Goal: Task Accomplishment & Management: Use online tool/utility

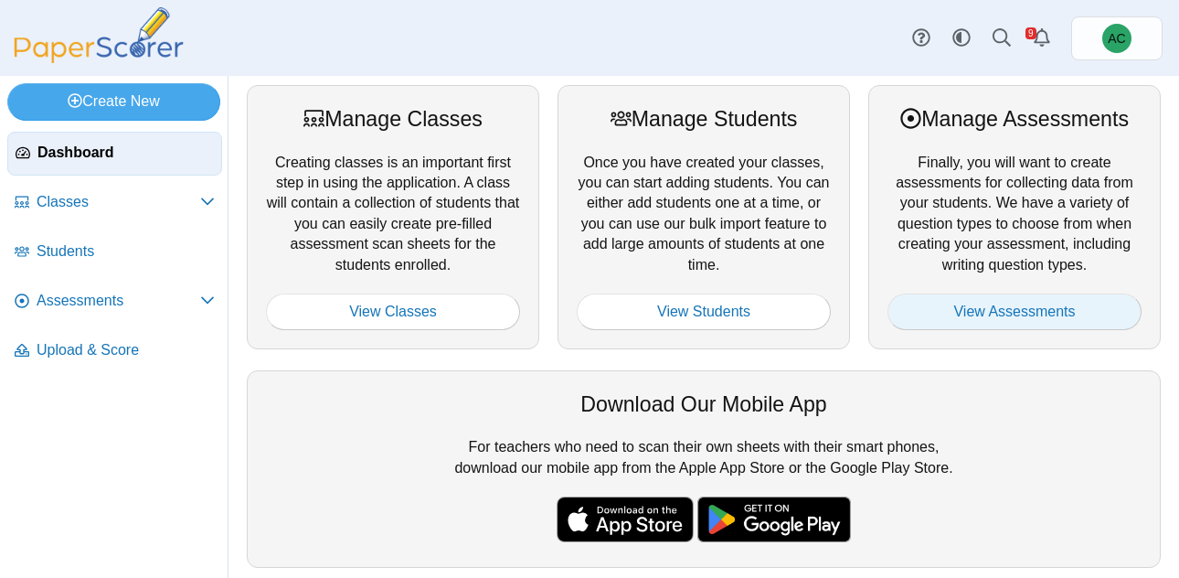
click at [999, 323] on link "View Assessments" at bounding box center [1014, 311] width 254 height 37
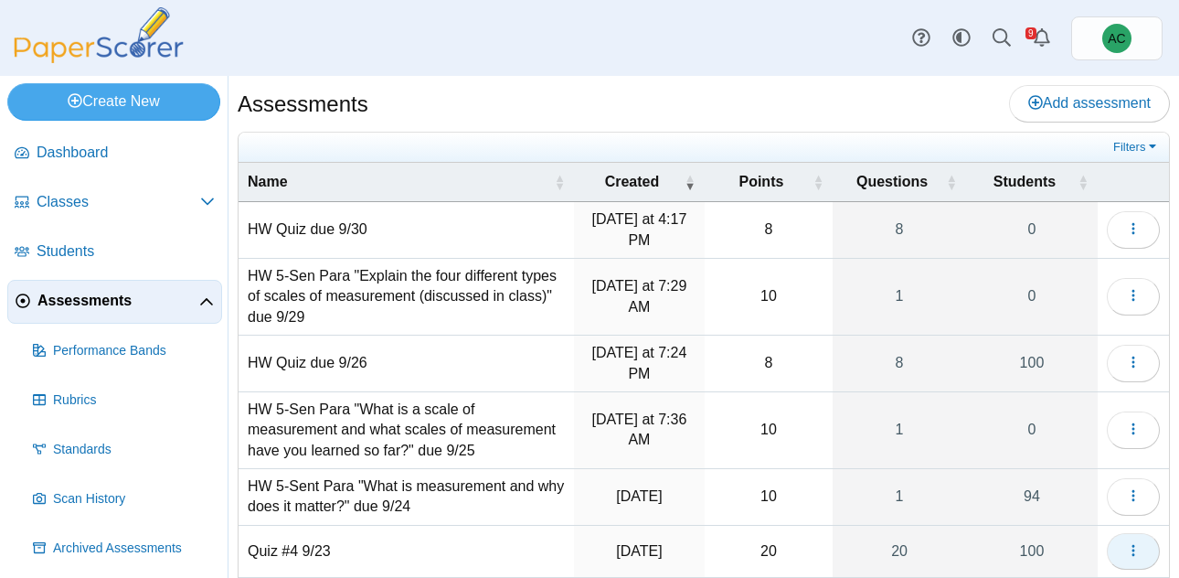
click at [1139, 540] on button "button" at bounding box center [1133, 551] width 53 height 37
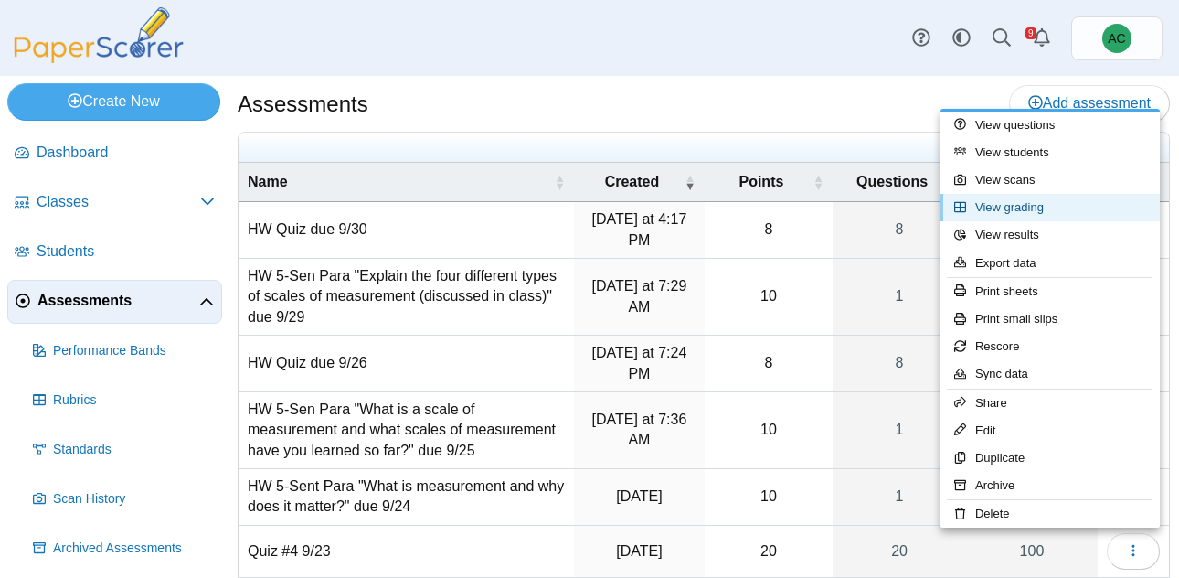
click at [1022, 212] on link "View grading" at bounding box center [1049, 207] width 219 height 27
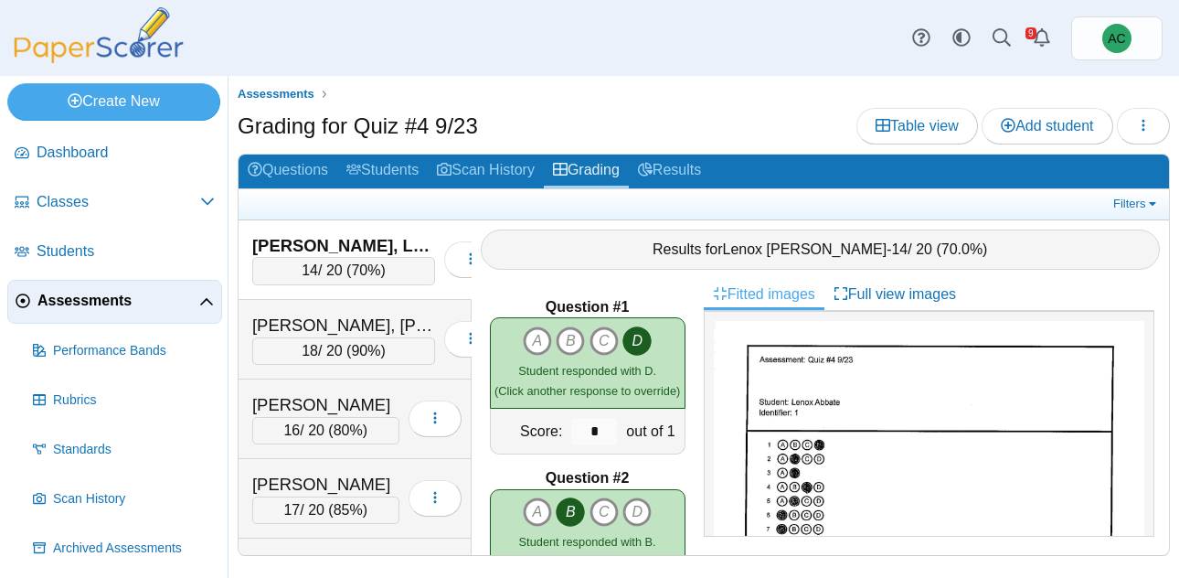
scroll to position [335, 0]
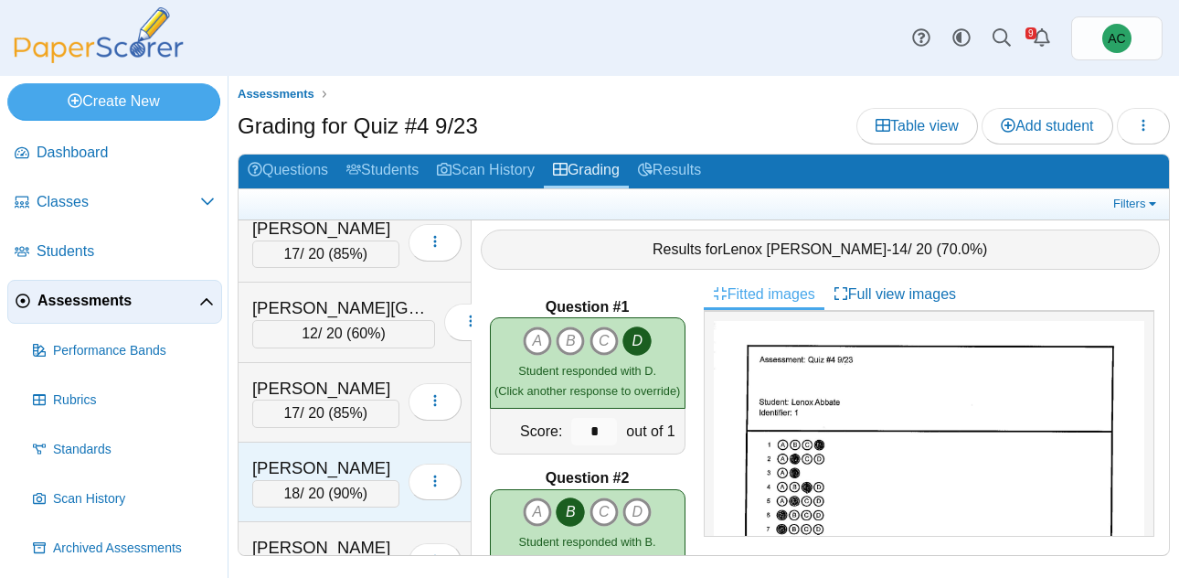
click at [293, 469] on div "Arnold, Kate" at bounding box center [325, 468] width 147 height 24
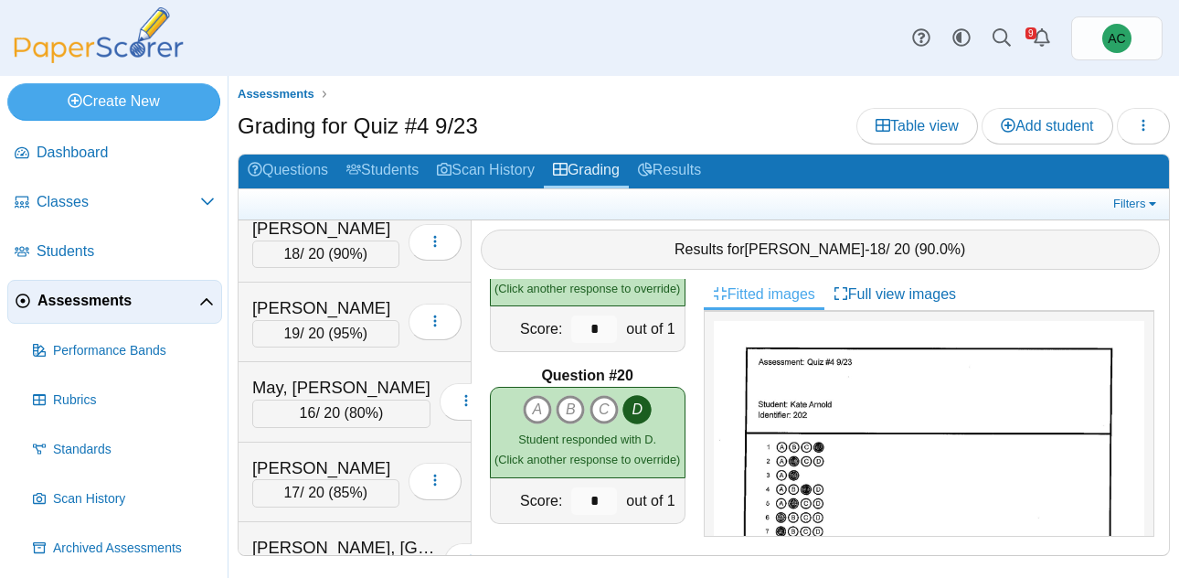
scroll to position [2088, 0]
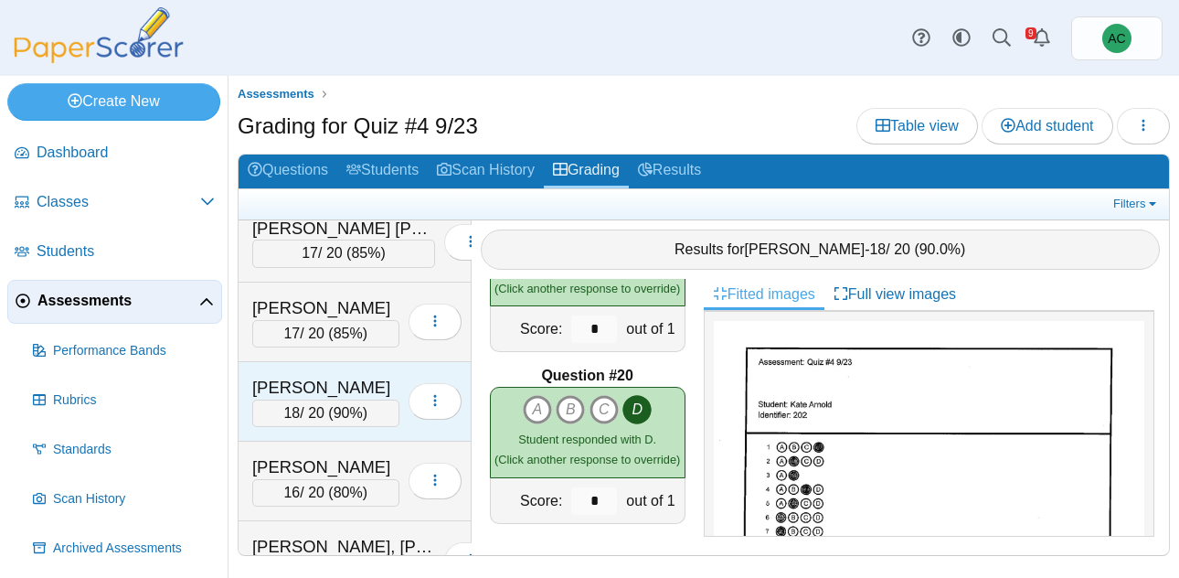
click at [355, 381] on div "Gohate, Mayukh" at bounding box center [325, 388] width 147 height 24
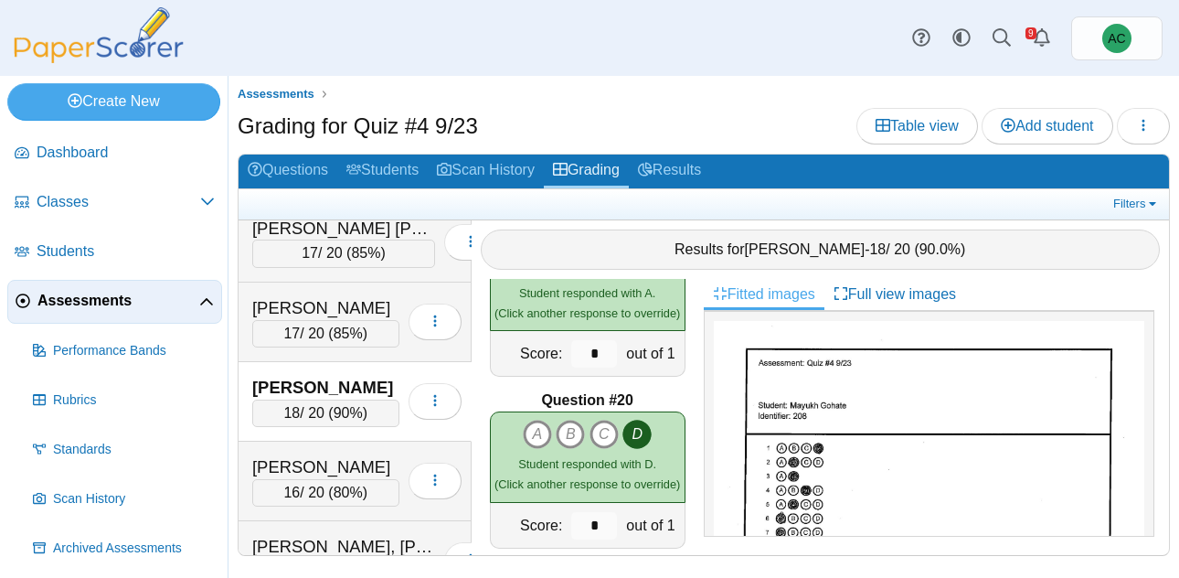
scroll to position [3185, 0]
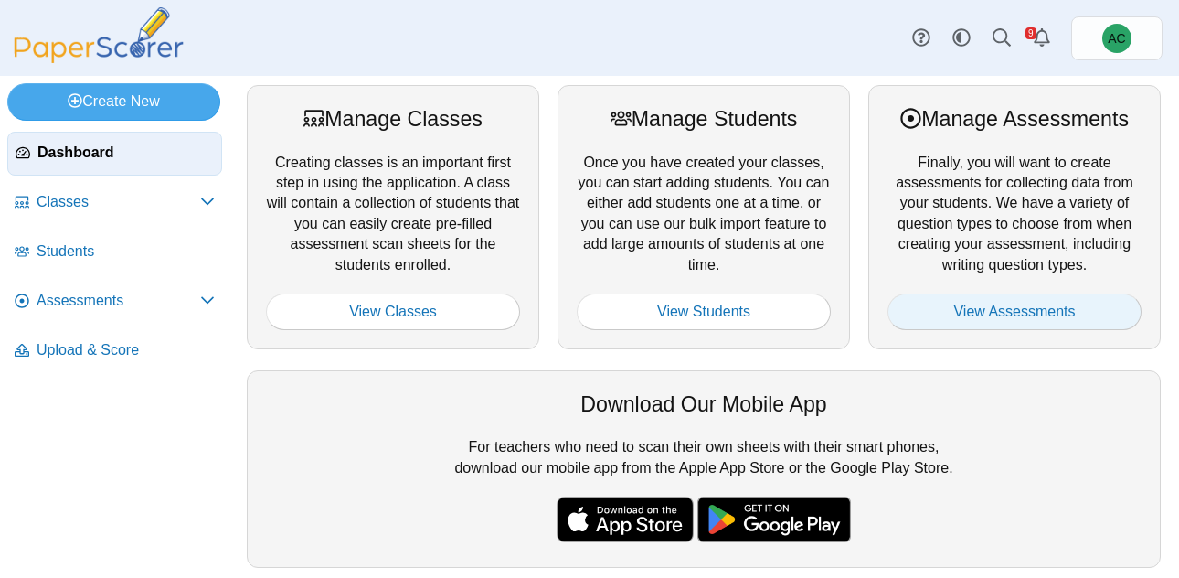
click at [1032, 310] on link "View Assessments" at bounding box center [1014, 311] width 254 height 37
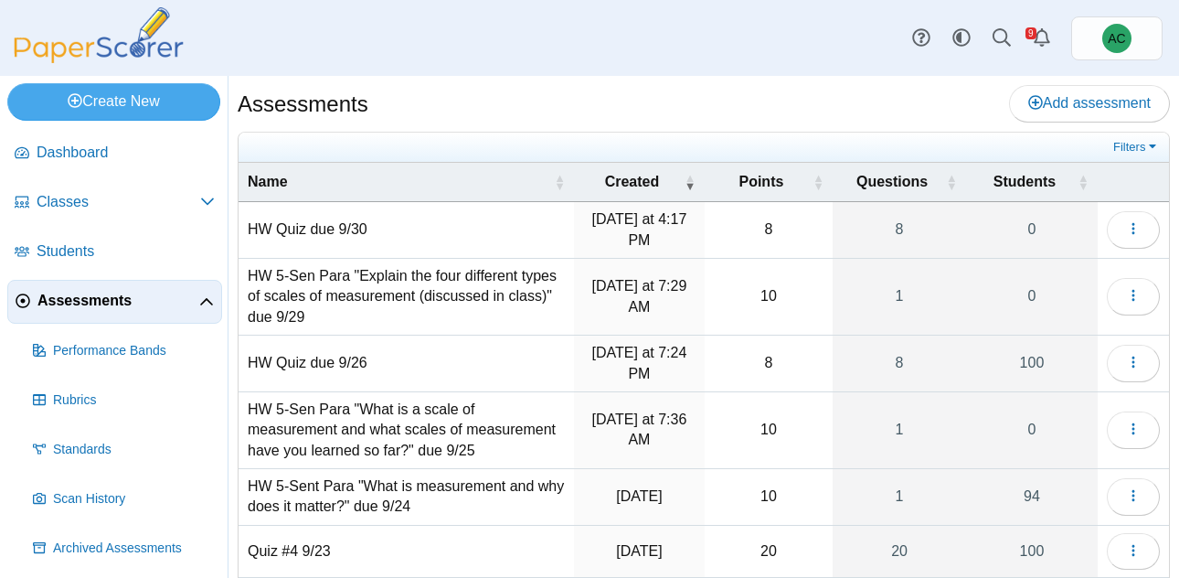
scroll to position [339, 0]
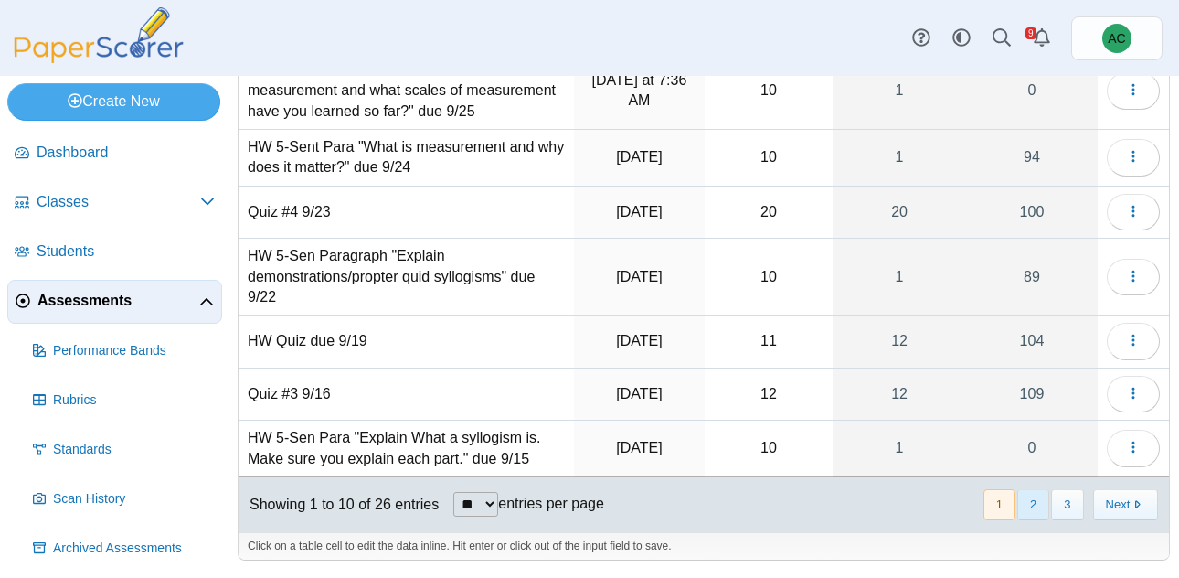
click at [1030, 506] on button "2" at bounding box center [1033, 504] width 32 height 30
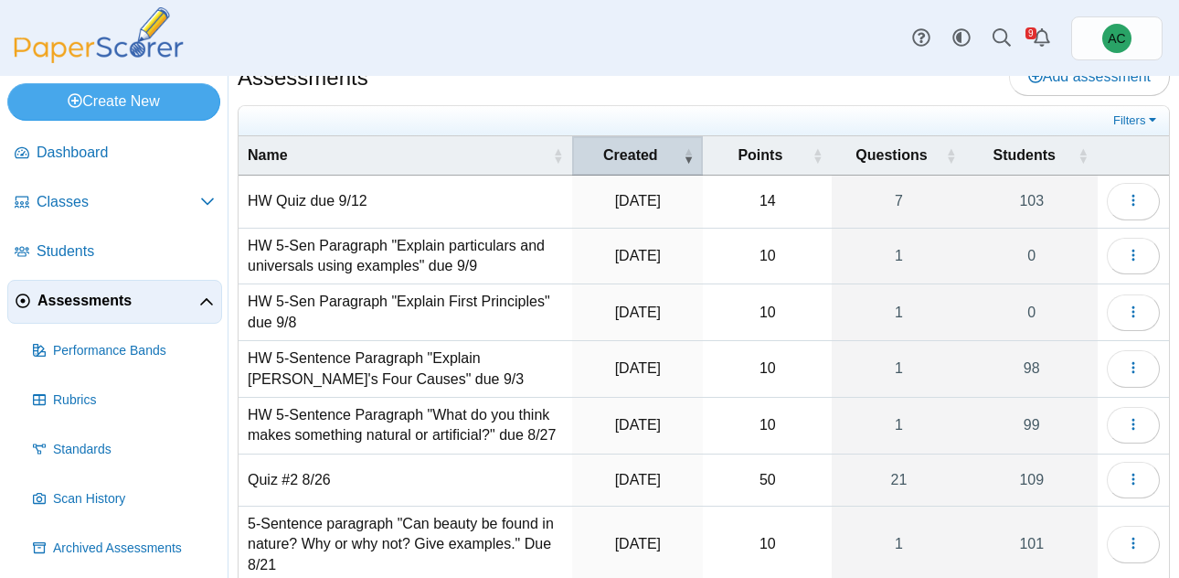
scroll to position [30, 0]
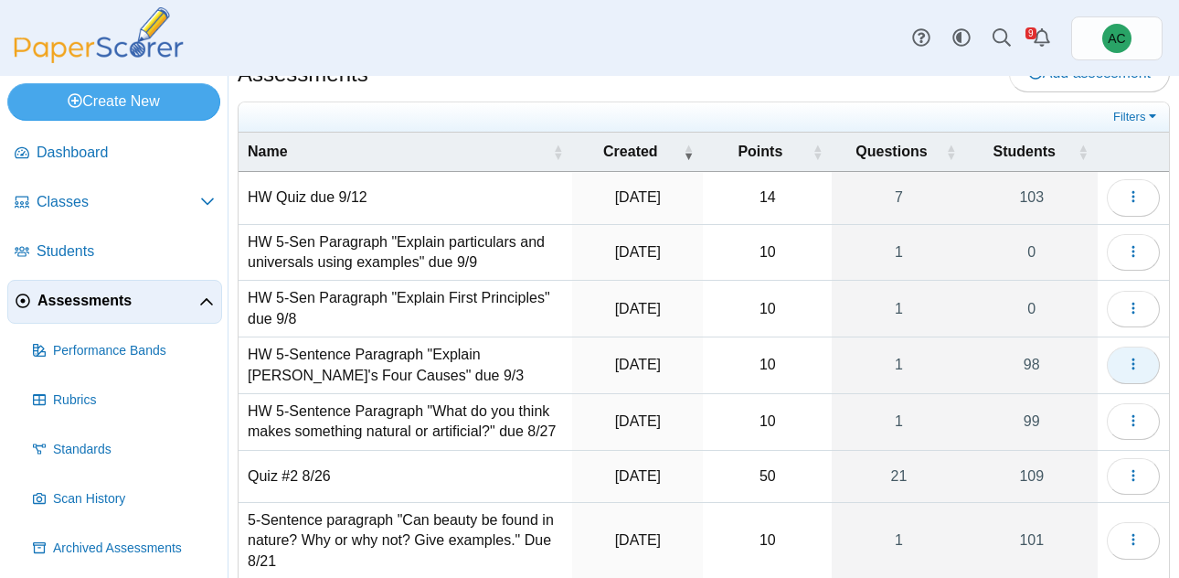
click at [1134, 361] on icon "button" at bounding box center [1133, 363] width 15 height 15
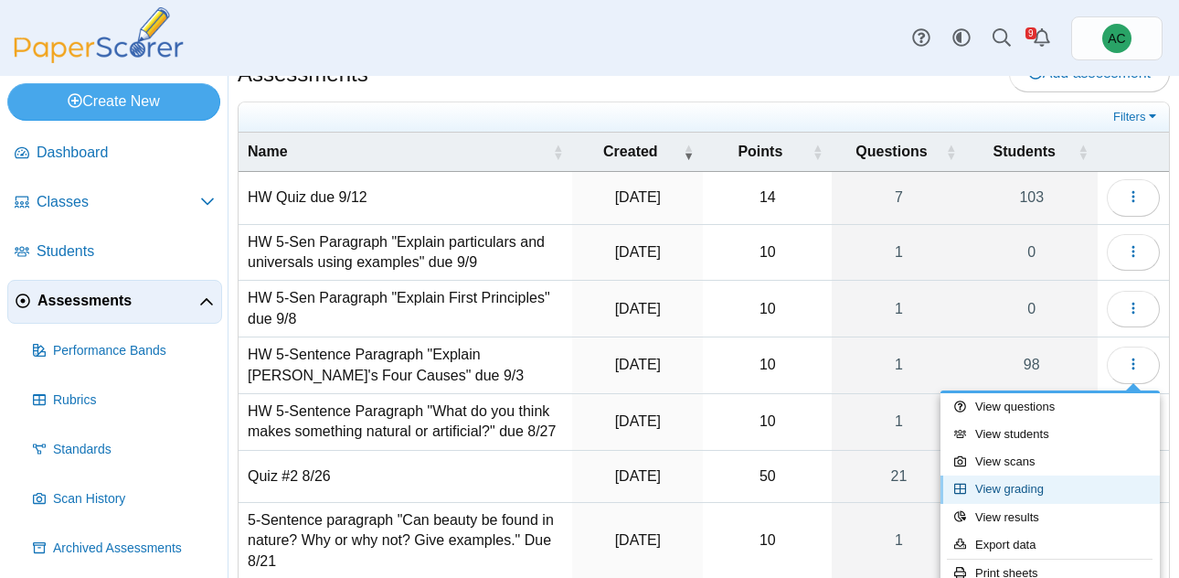
click at [996, 497] on link "View grading" at bounding box center [1049, 488] width 219 height 27
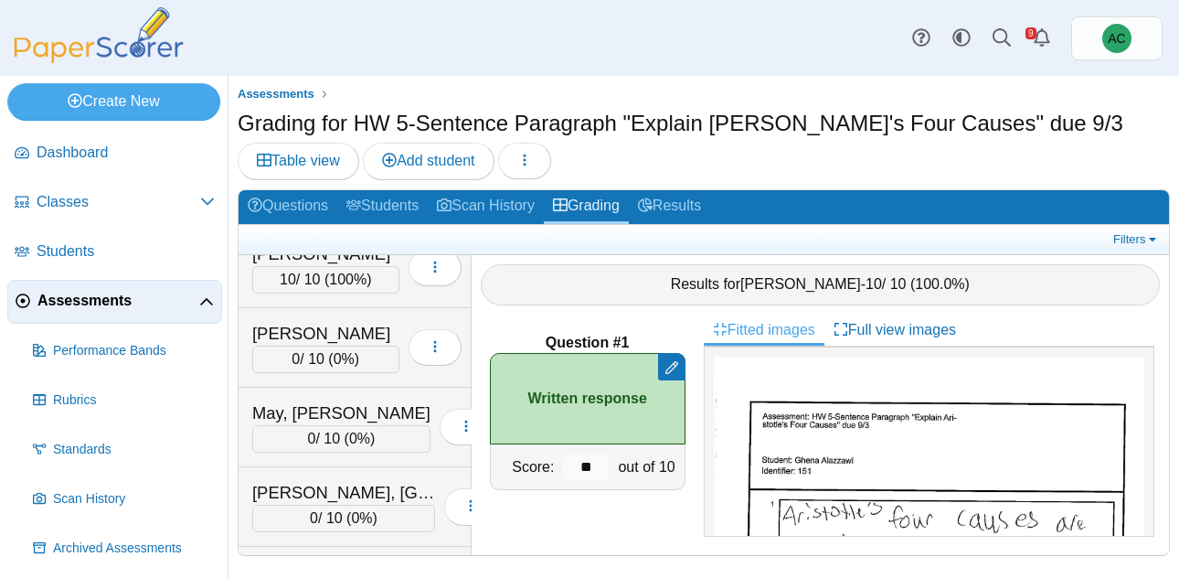
scroll to position [4864, 0]
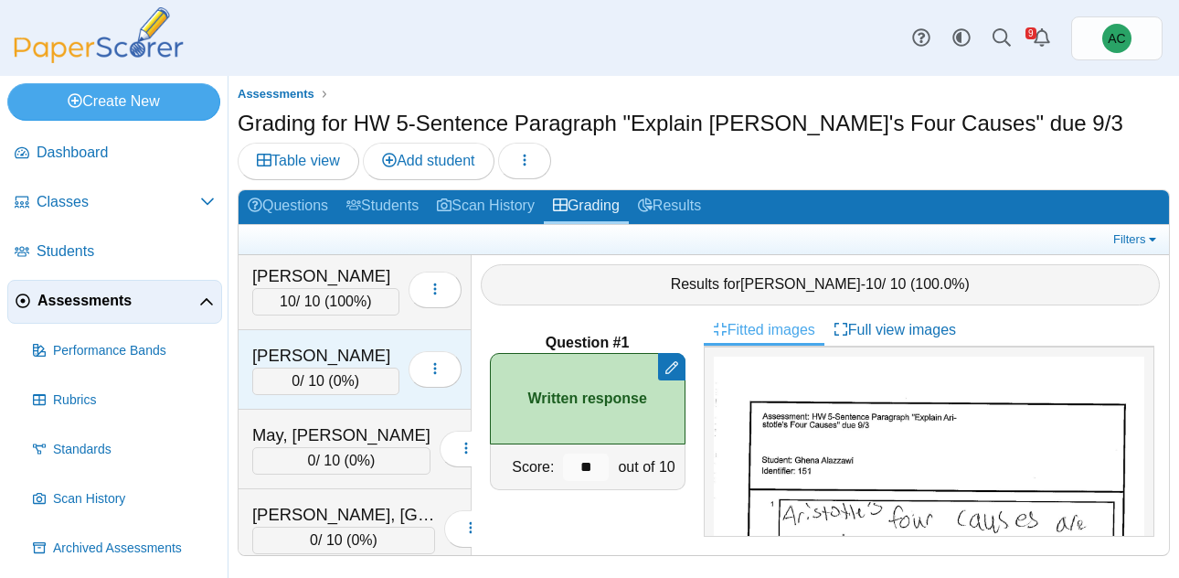
click at [284, 333] on div "Matson, Hannah 0 / 10 ( 0% ) Loading…" at bounding box center [355, 370] width 233 height 80
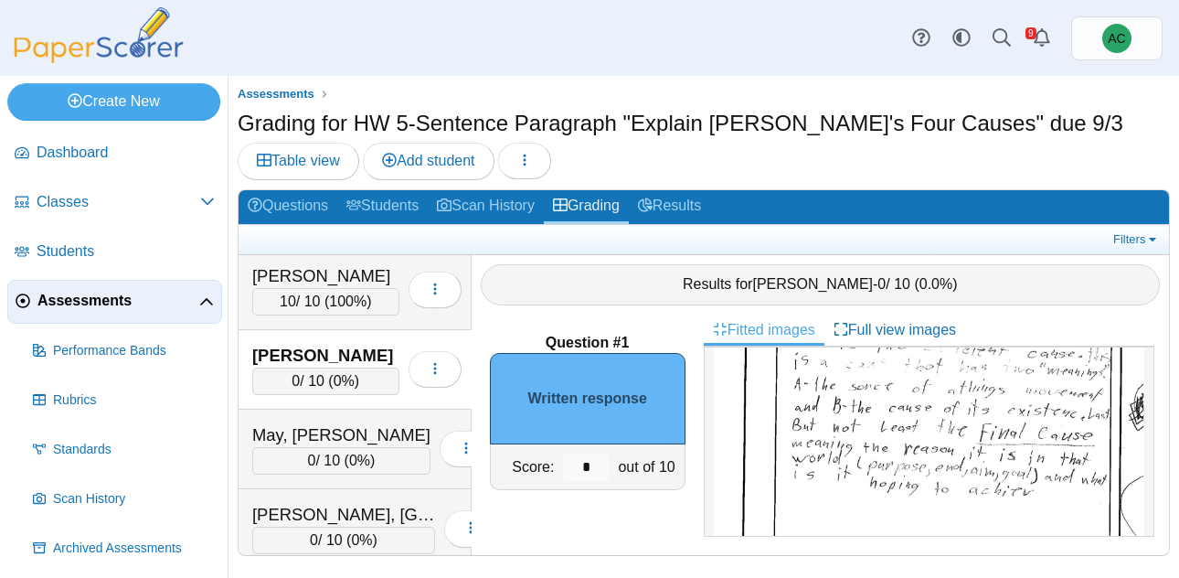
scroll to position [309, 0]
click at [608, 464] on div "*" at bounding box center [585, 466] width 55 height 45
click at [602, 464] on input "*" at bounding box center [586, 466] width 46 height 27
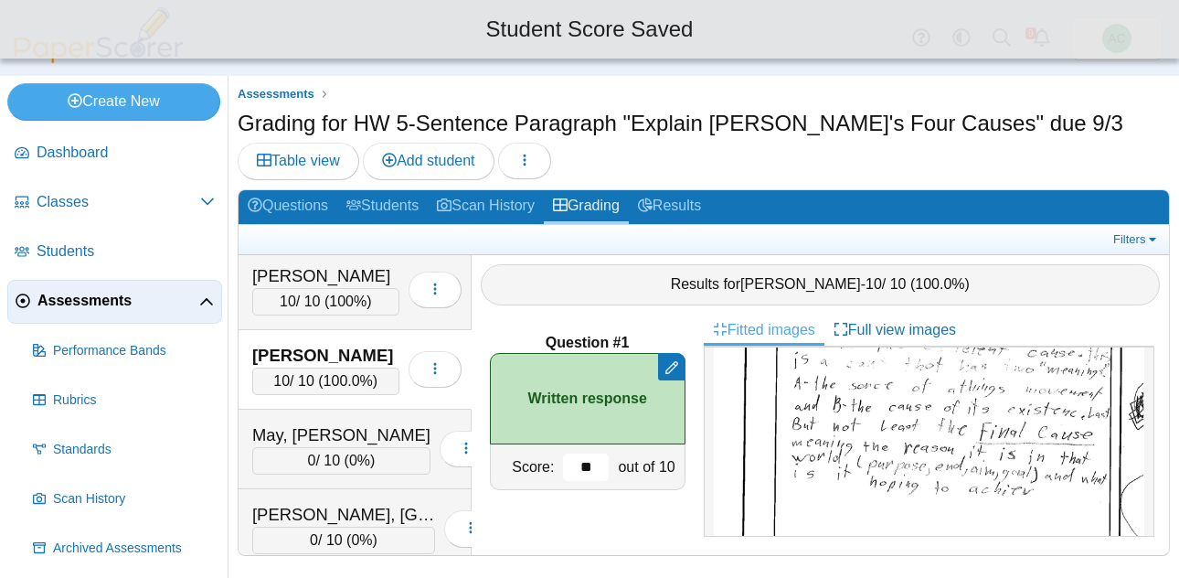
type input "*"
type input "**"
click at [332, 444] on div "May, Audreyna" at bounding box center [341, 435] width 178 height 24
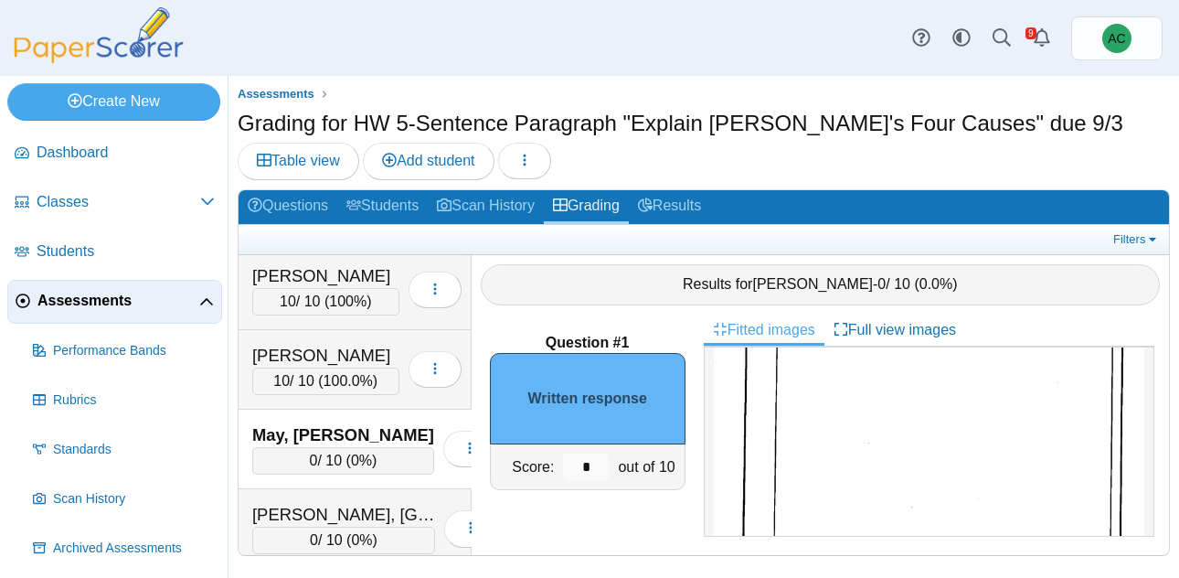
scroll to position [302, 0]
click at [593, 468] on input "*" at bounding box center [586, 466] width 46 height 27
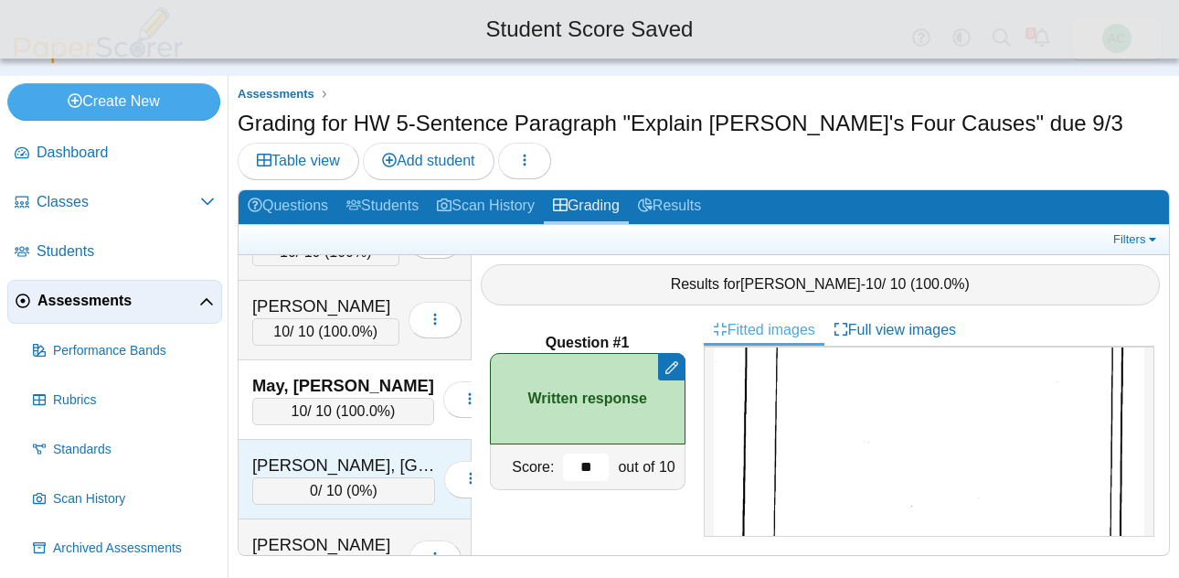
scroll to position [4911, 0]
type input "**"
click at [325, 461] on div "Mitchell, Easton" at bounding box center [343, 467] width 183 height 24
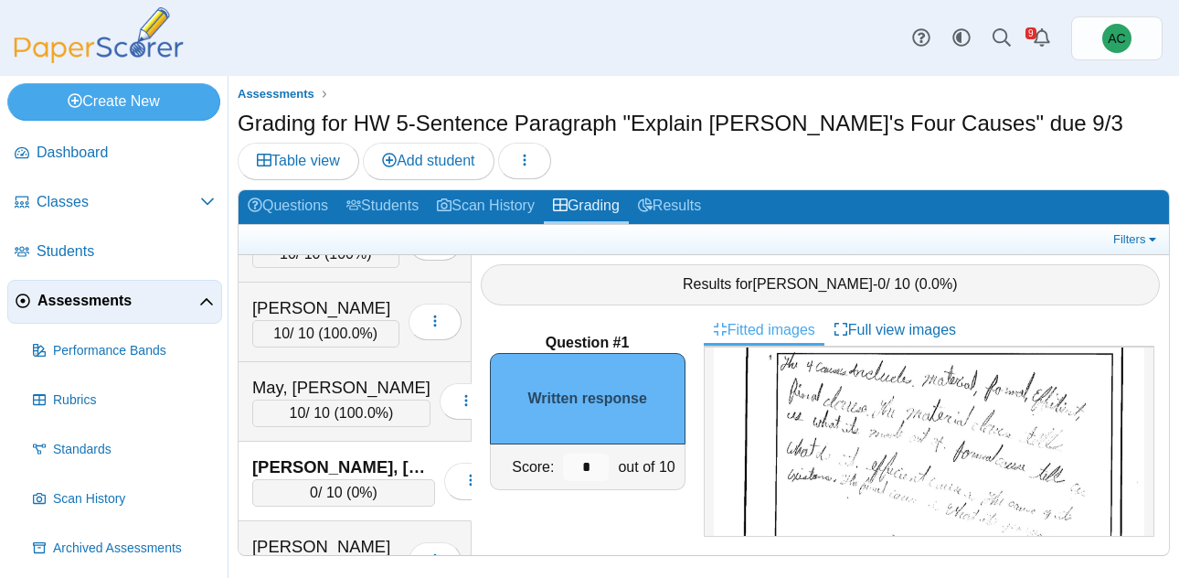
scroll to position [152, 0]
click at [812, 387] on img at bounding box center [929, 509] width 430 height 609
click at [589, 465] on input "*" at bounding box center [586, 466] width 46 height 27
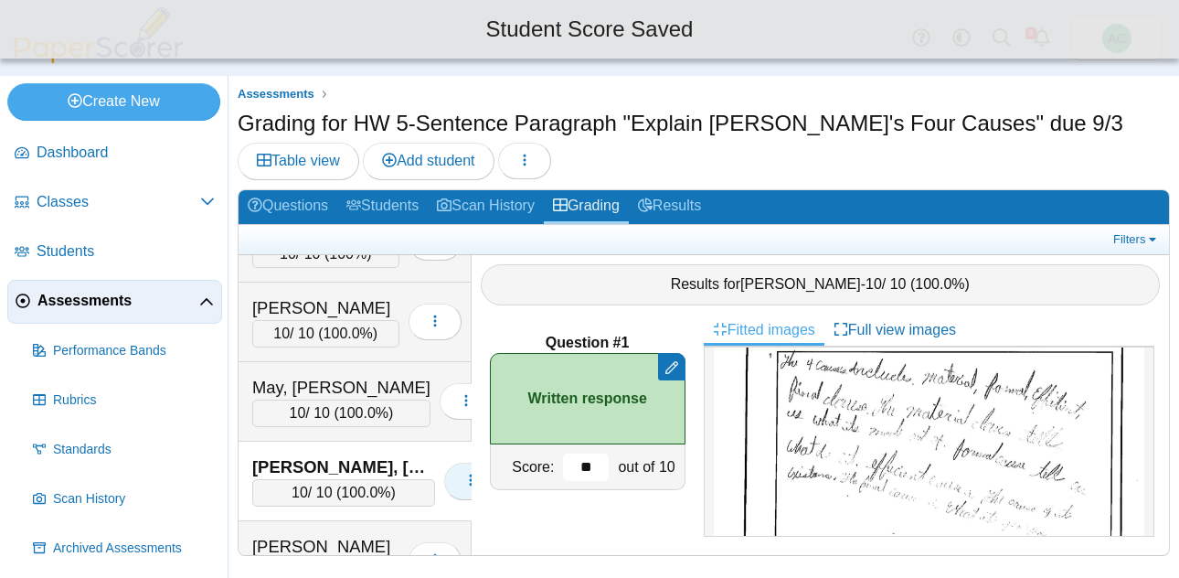
scroll to position [5019, 0]
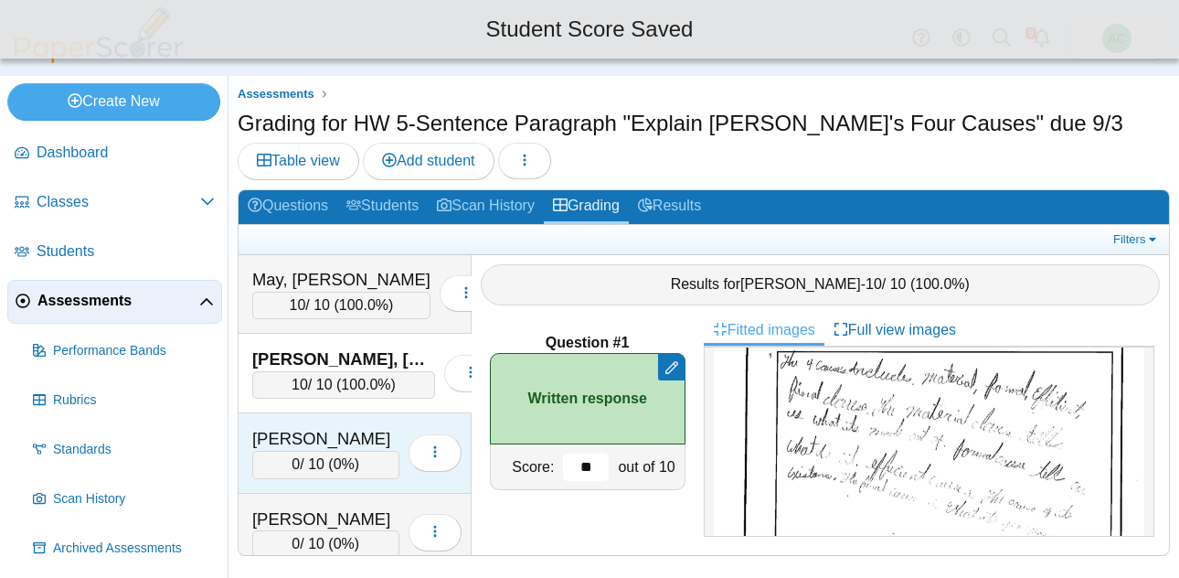
type input "**"
click at [347, 446] on div "Navarrette, Harper" at bounding box center [325, 439] width 147 height 24
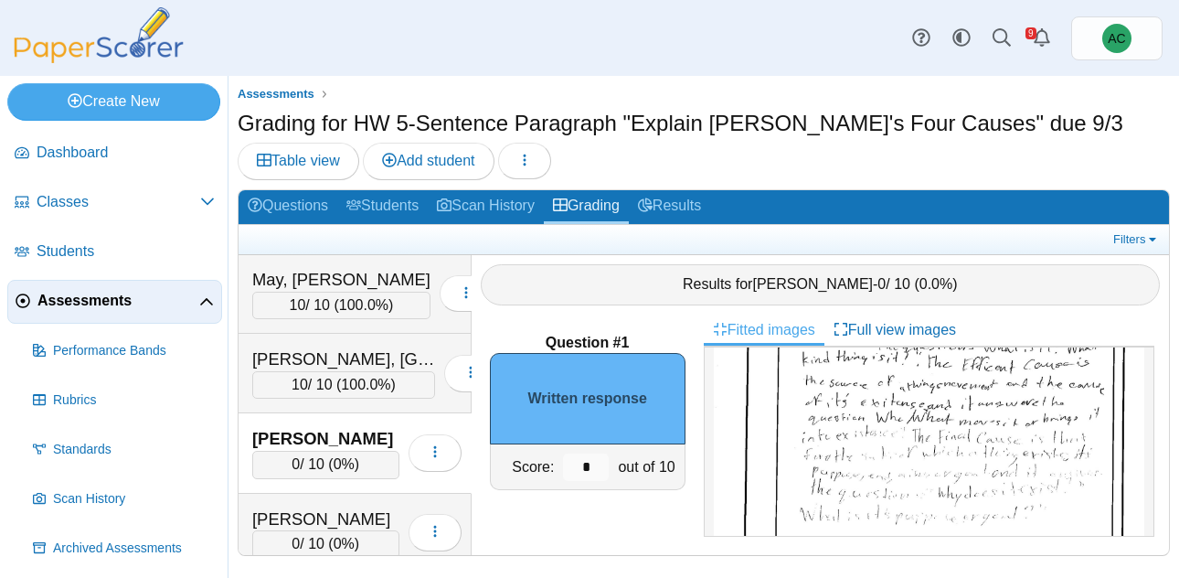
scroll to position [271, 0]
click at [602, 464] on input "*" at bounding box center [586, 466] width 46 height 27
type input "**"
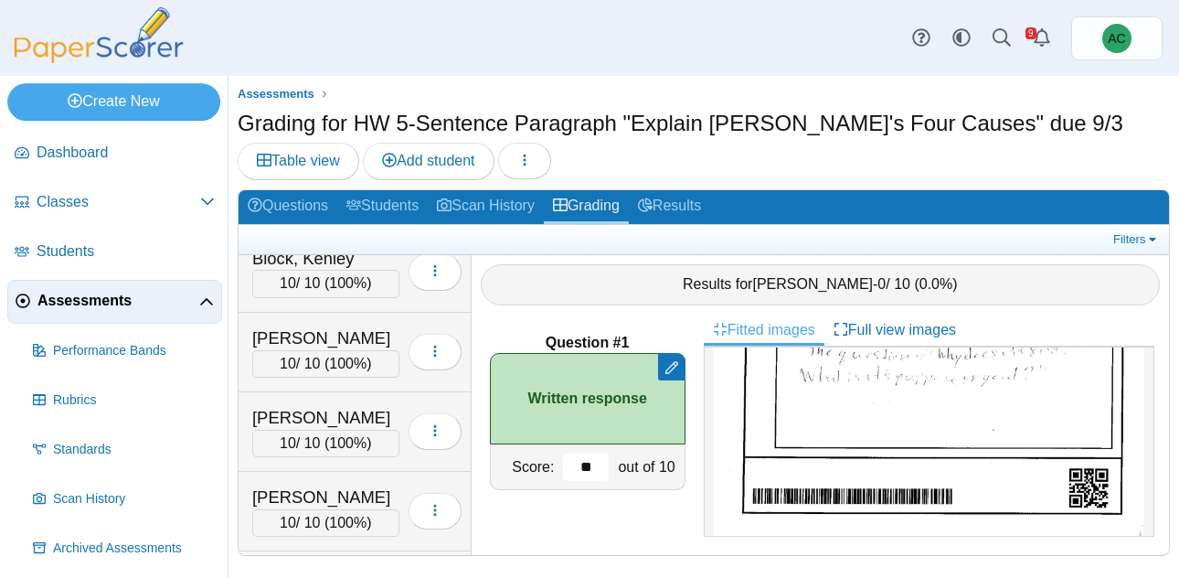
scroll to position [0, 0]
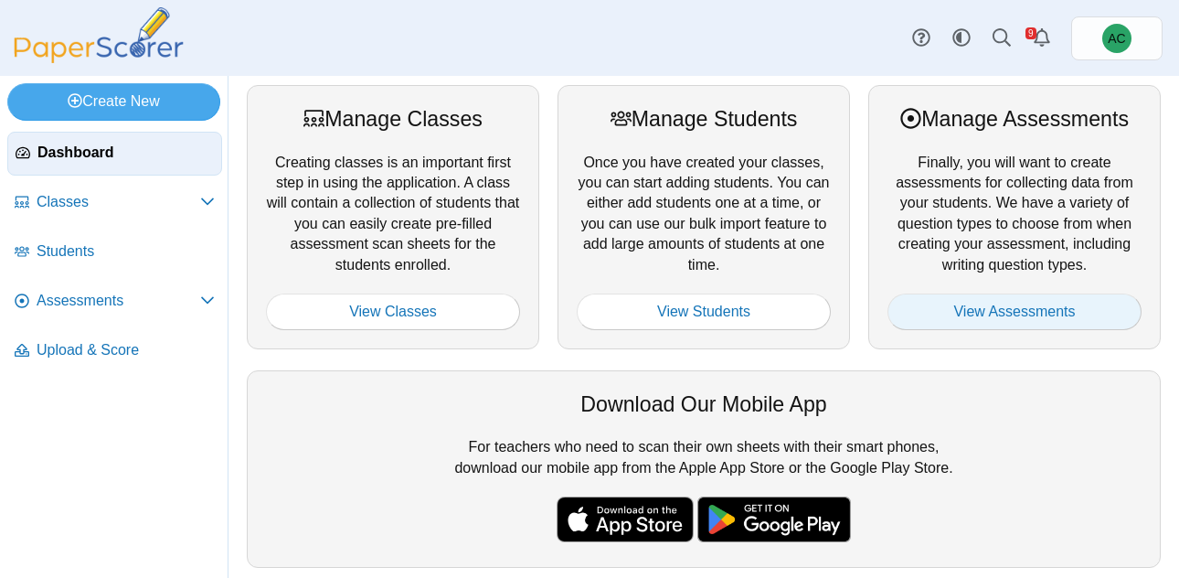
click at [960, 307] on link "View Assessments" at bounding box center [1014, 311] width 254 height 37
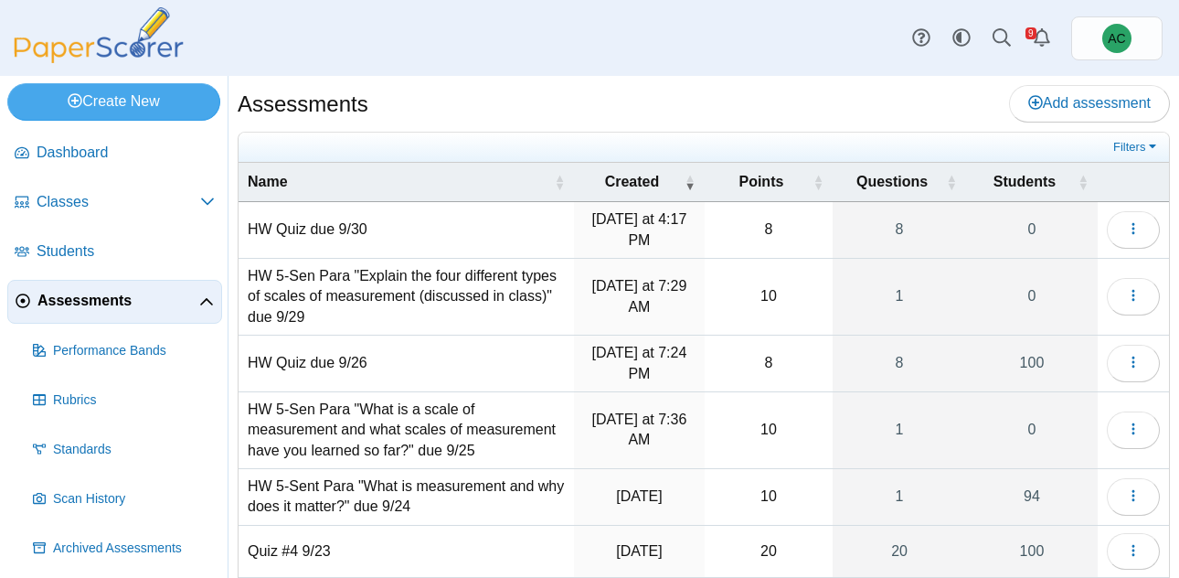
scroll to position [339, 0]
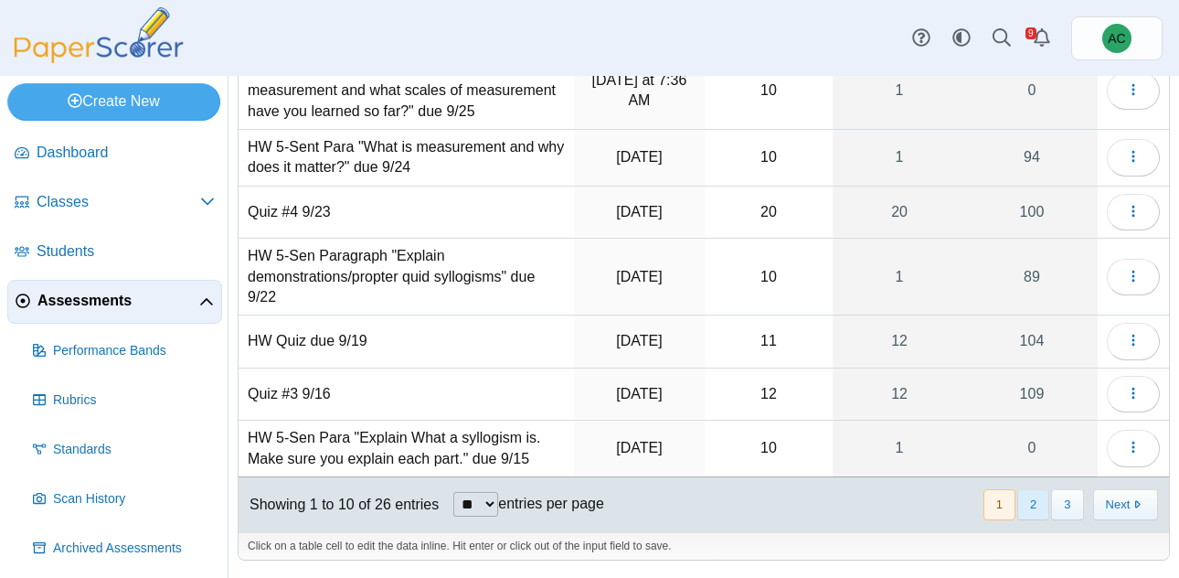
click at [1032, 500] on button "2" at bounding box center [1033, 504] width 32 height 30
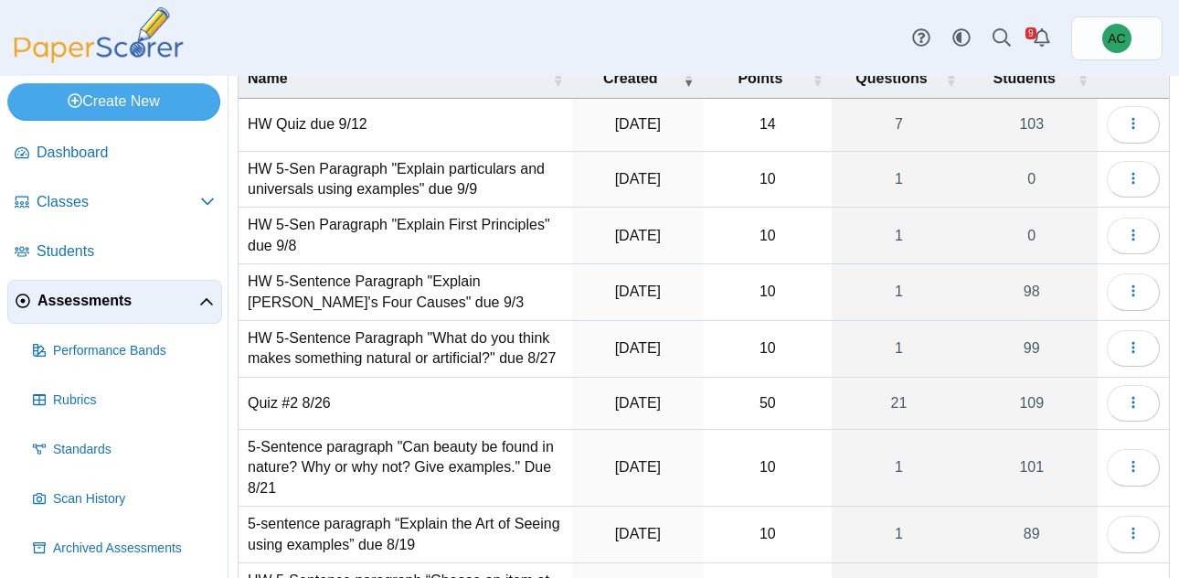
scroll to position [0, 0]
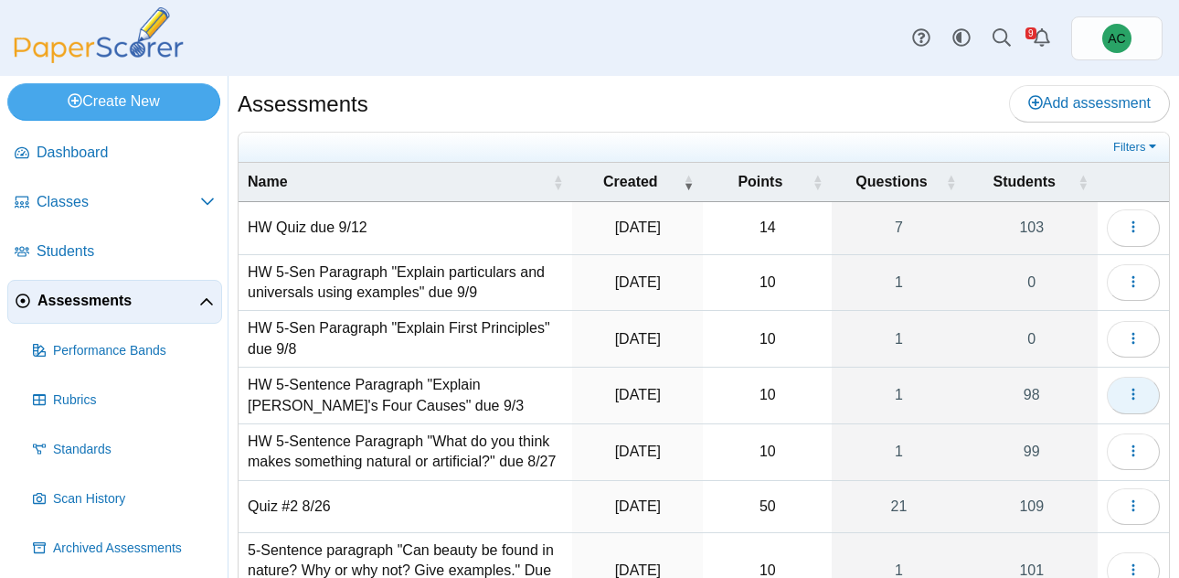
click at [1149, 395] on button "button" at bounding box center [1133, 395] width 53 height 37
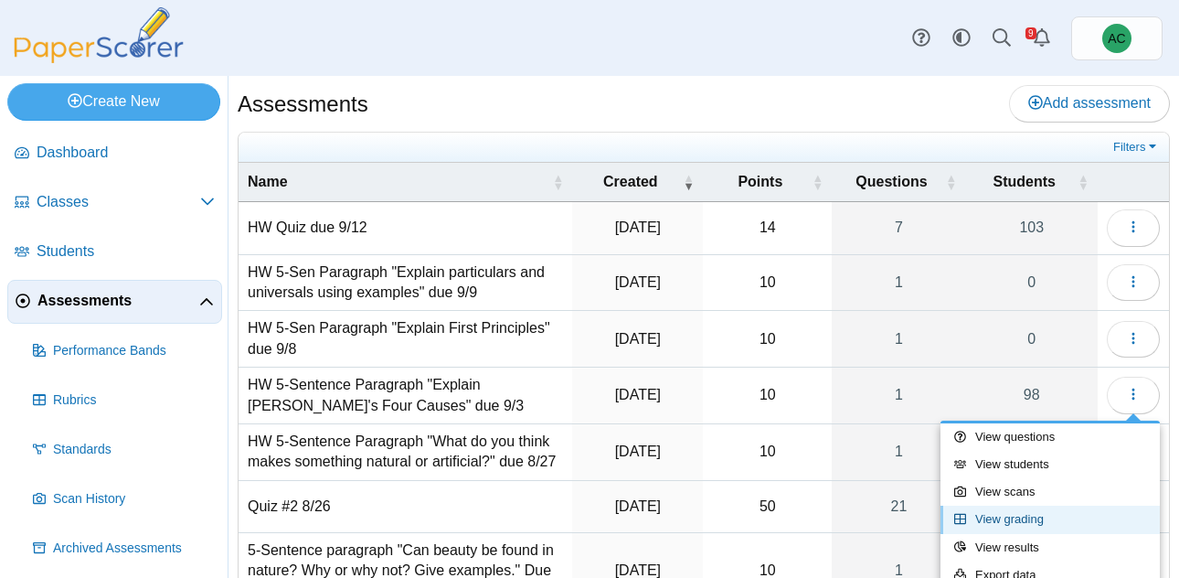
click at [976, 520] on link "View grading" at bounding box center [1049, 518] width 219 height 27
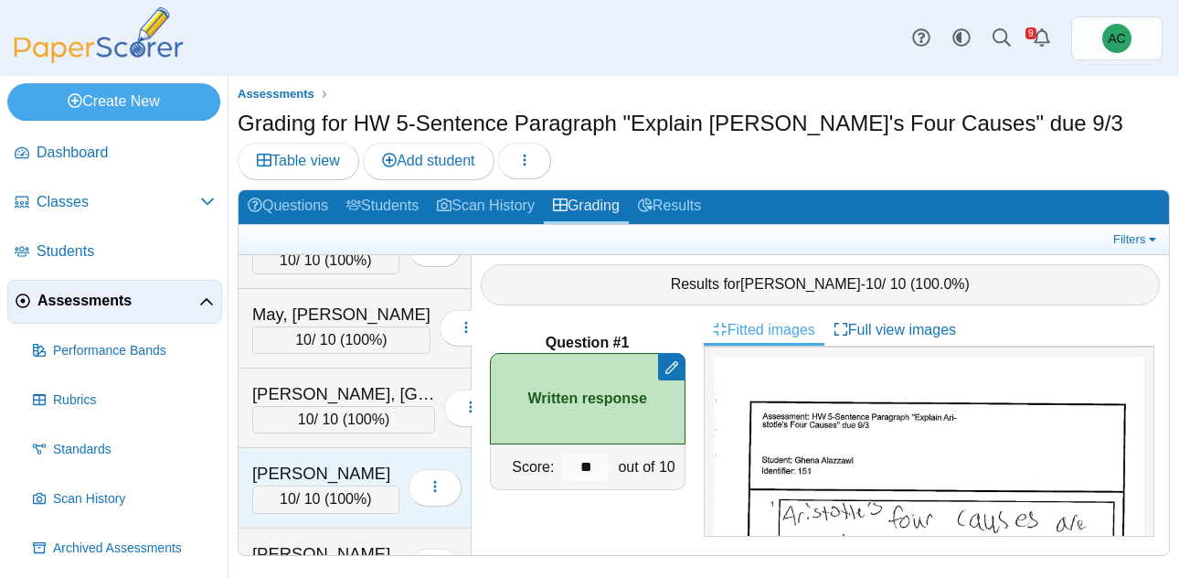
scroll to position [5043, 0]
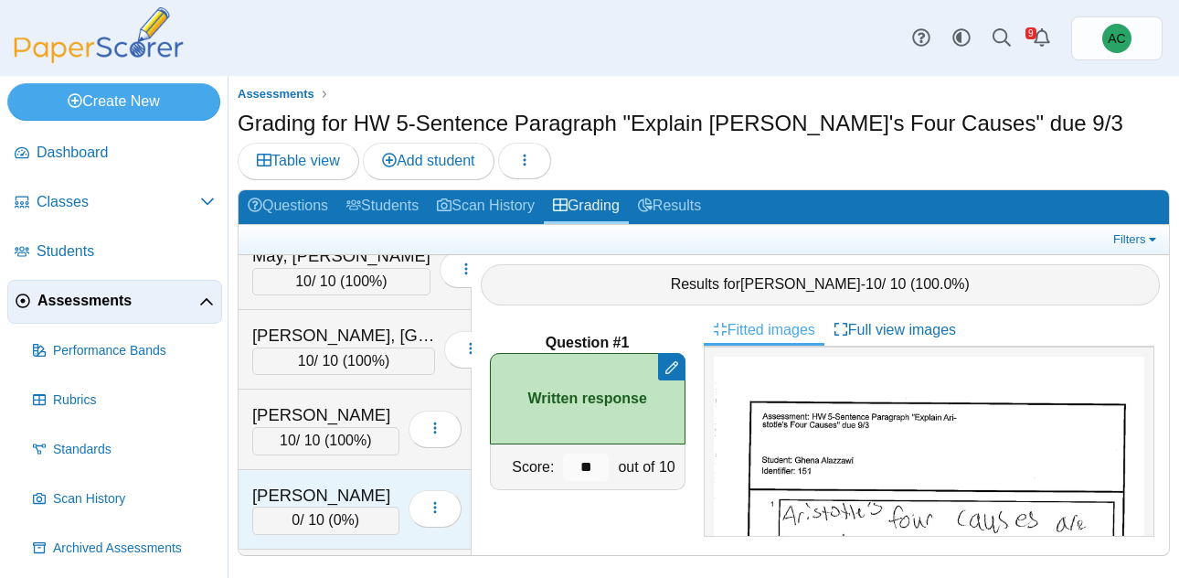
click at [319, 494] on div "[PERSON_NAME]" at bounding box center [325, 495] width 147 height 24
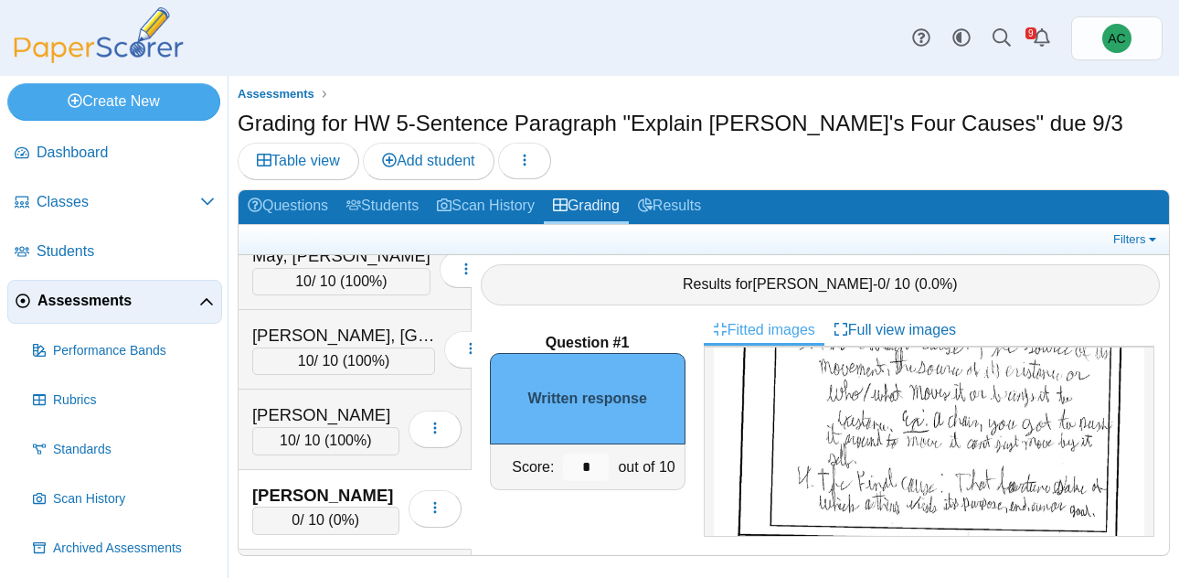
scroll to position [337, 0]
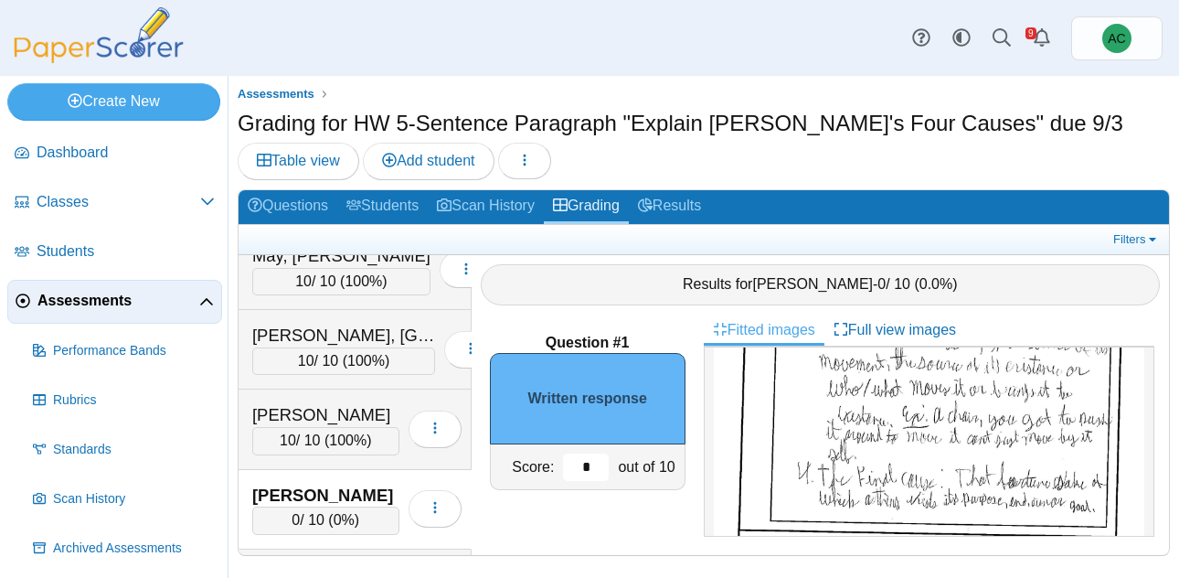
click at [600, 464] on input "*" at bounding box center [586, 466] width 46 height 27
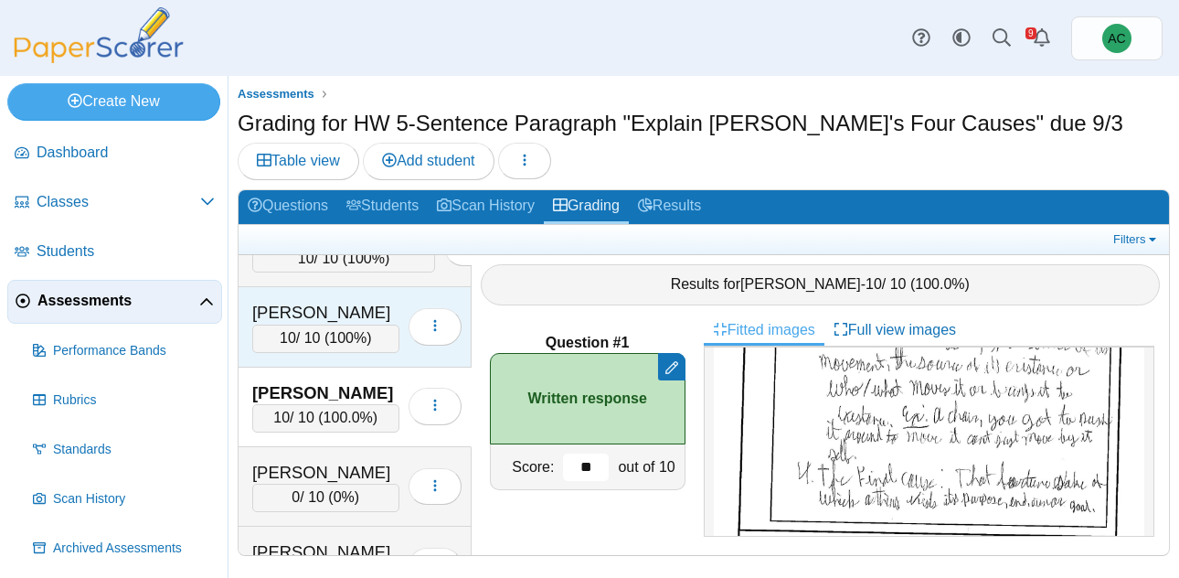
scroll to position [5149, 0]
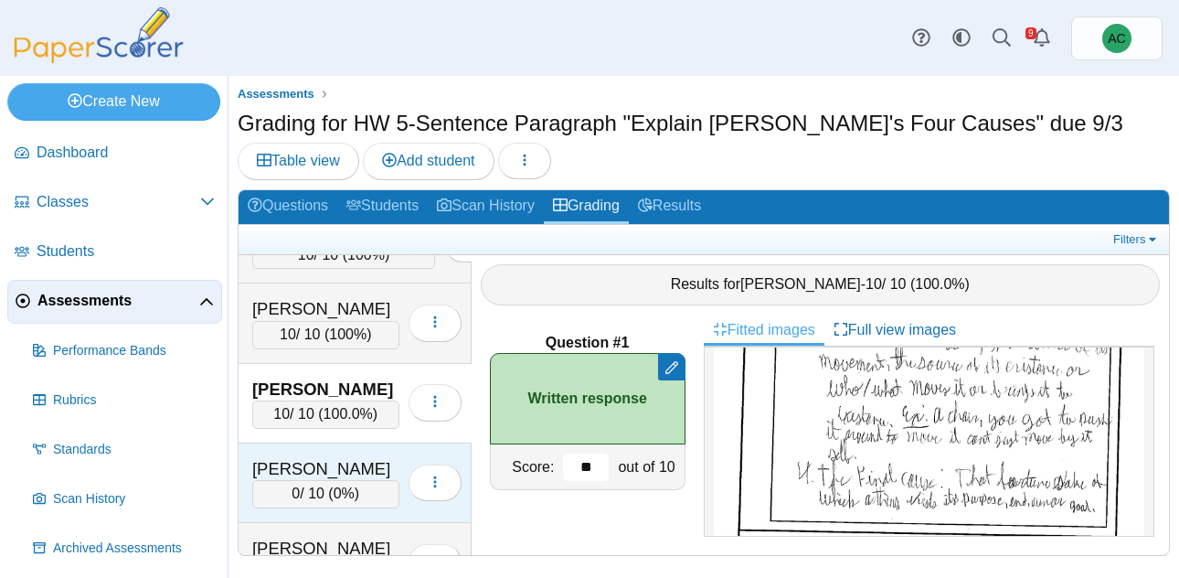
type input "**"
click at [323, 476] on div "Overson, Adalynn" at bounding box center [325, 469] width 147 height 24
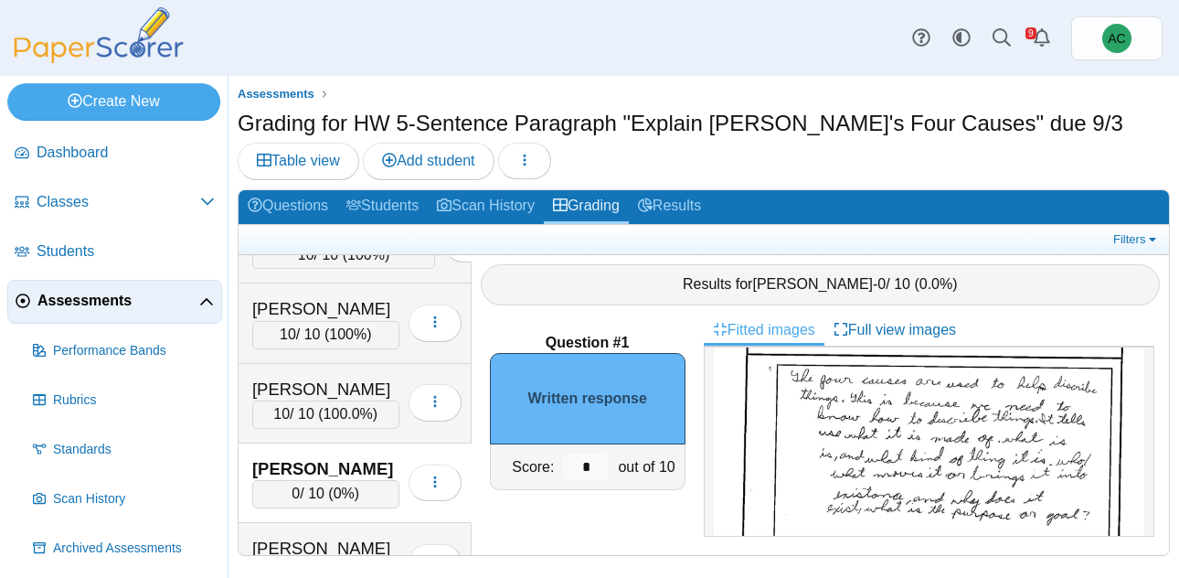
scroll to position [136, 0]
click at [586, 461] on input "*" at bounding box center [586, 466] width 46 height 27
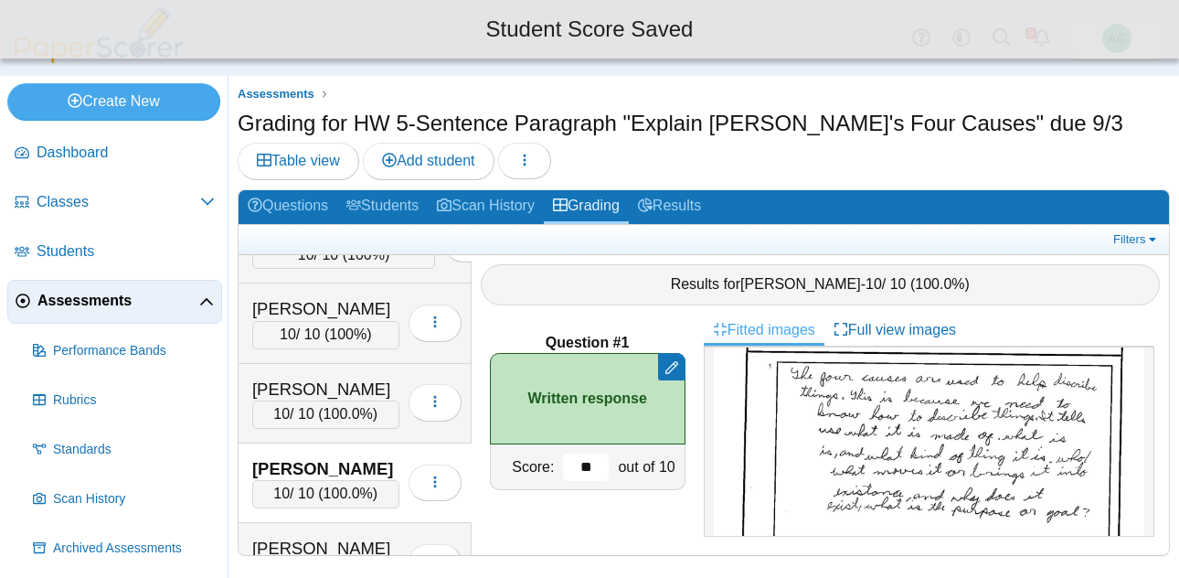
scroll to position [5316, 0]
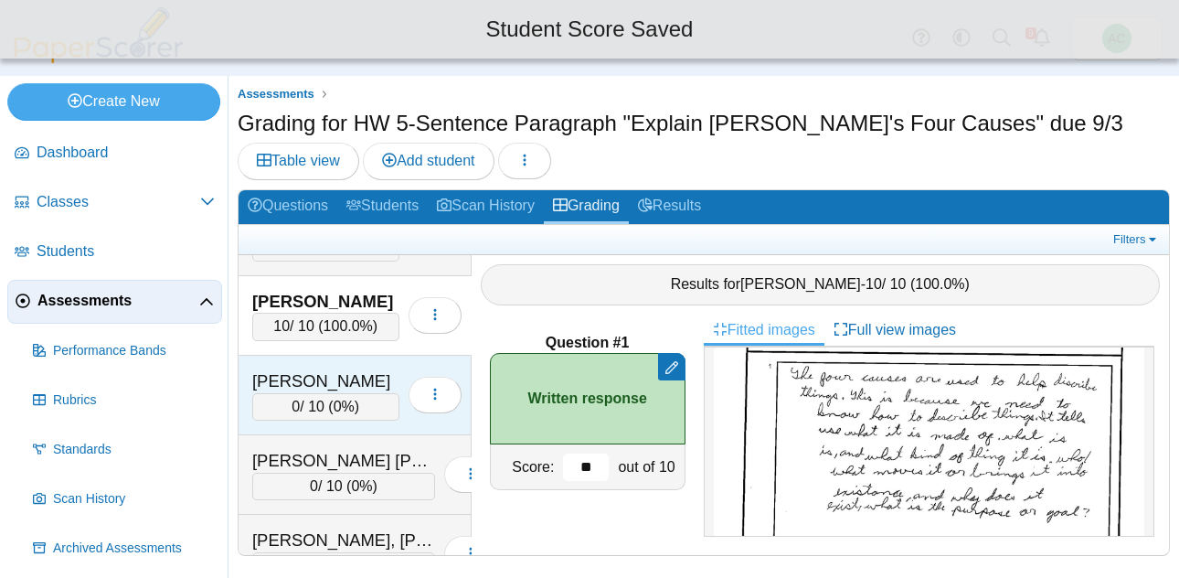
type input "**"
click at [298, 391] on div "Parker, Taylor" at bounding box center [325, 381] width 147 height 24
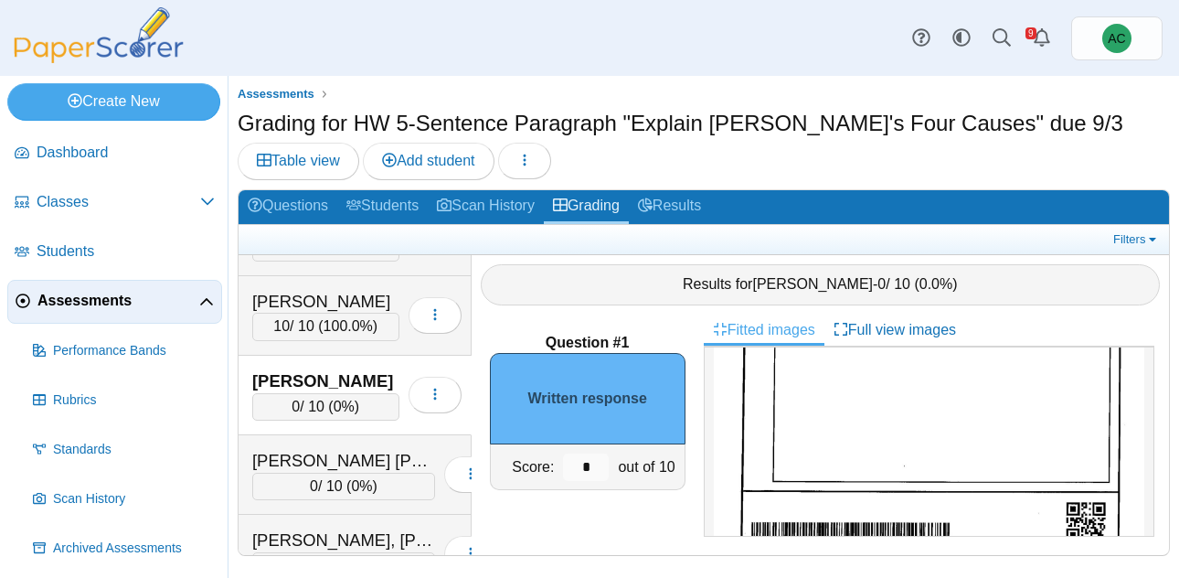
scroll to position [443, 0]
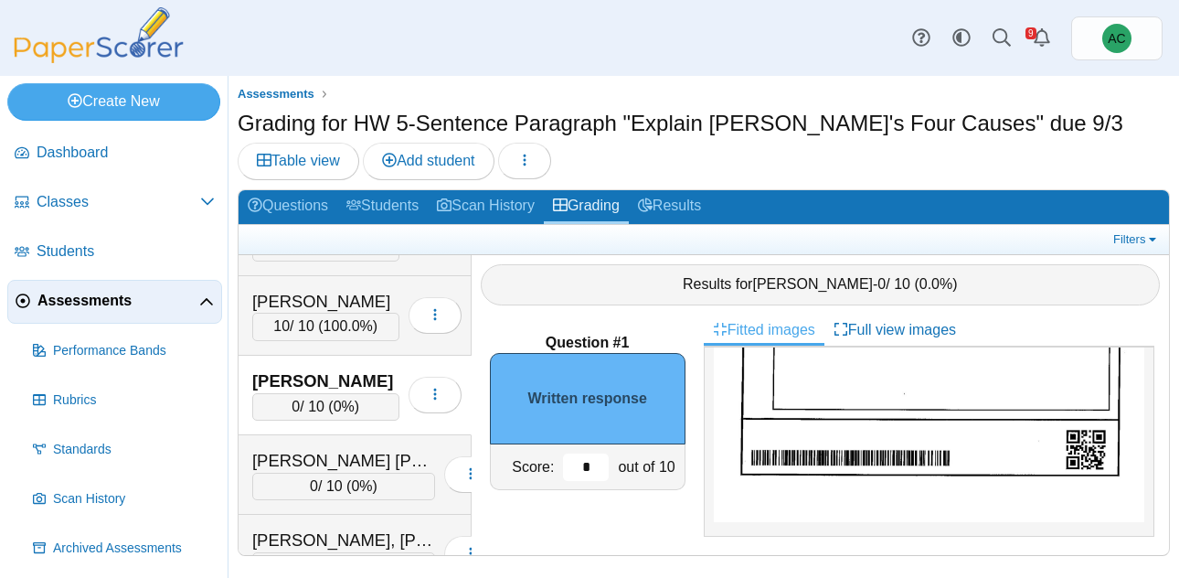
click at [588, 461] on input "*" at bounding box center [586, 466] width 46 height 27
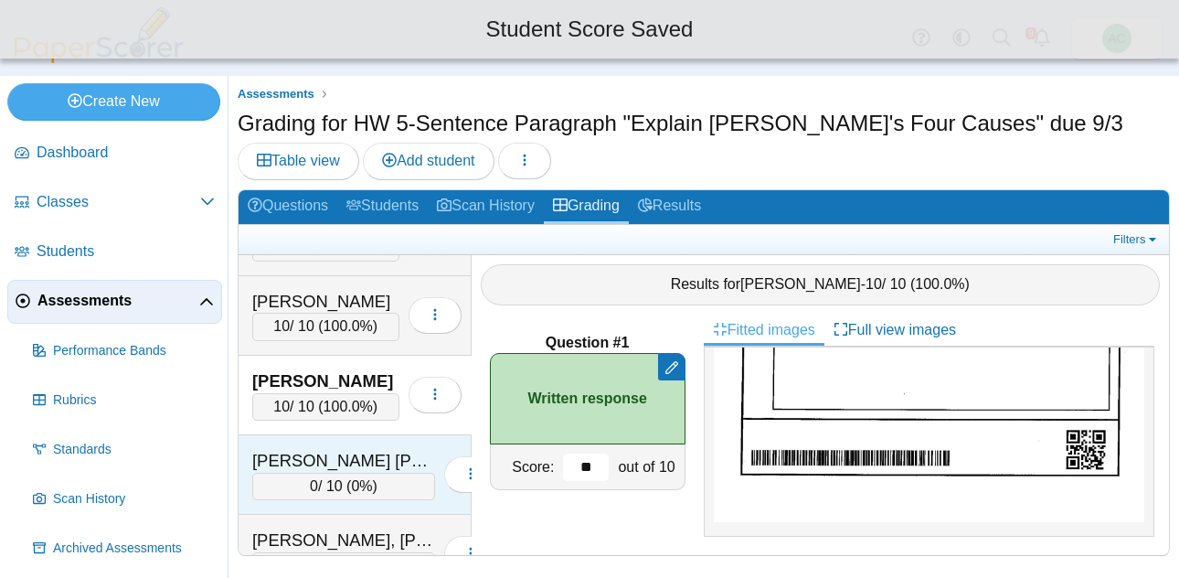
type input "**"
click at [297, 457] on div "Patel Yates, Nayaan" at bounding box center [343, 461] width 183 height 24
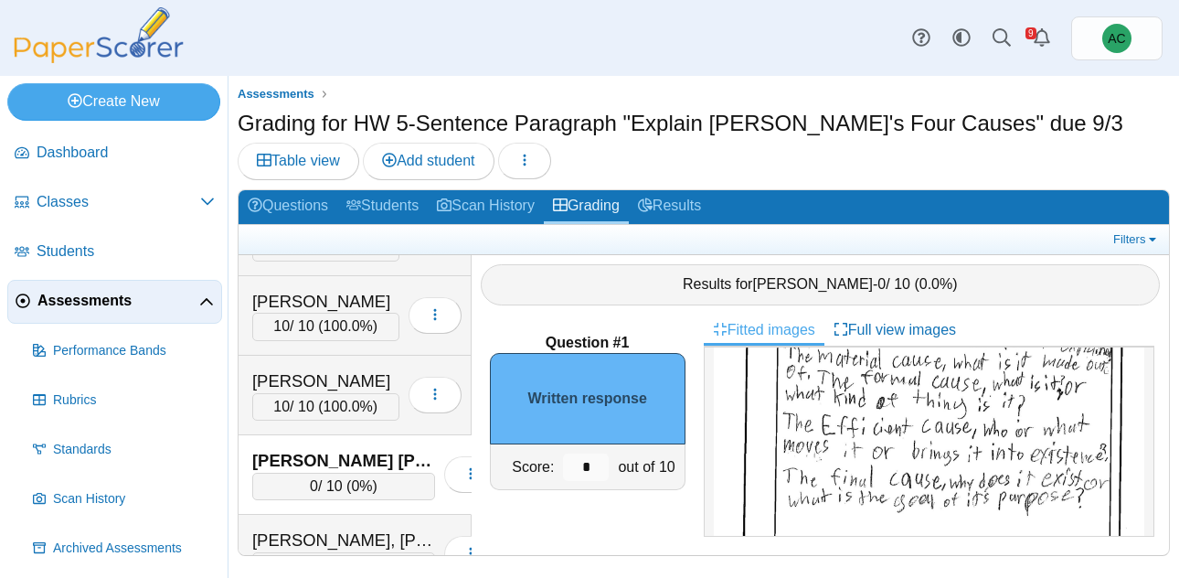
scroll to position [196, 0]
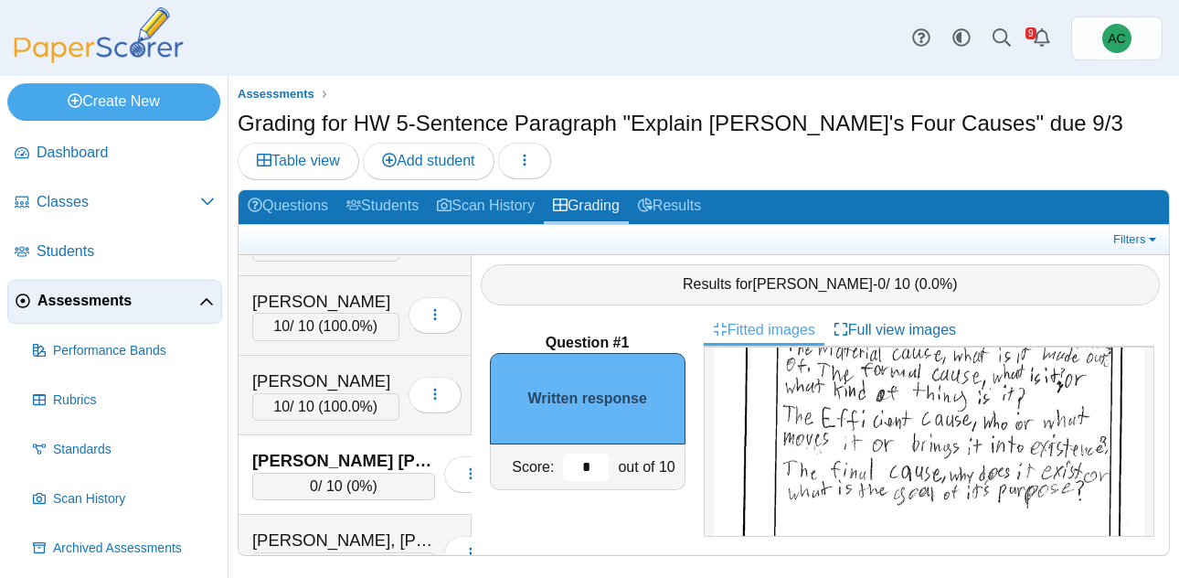
click at [592, 461] on input "*" at bounding box center [586, 466] width 46 height 27
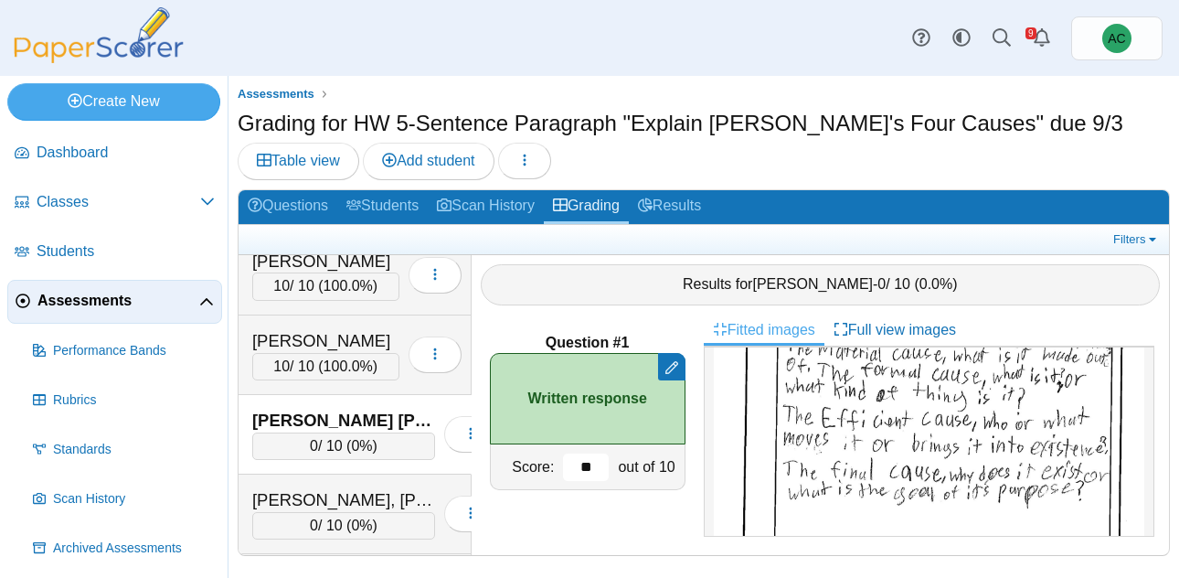
scroll to position [5359, 0]
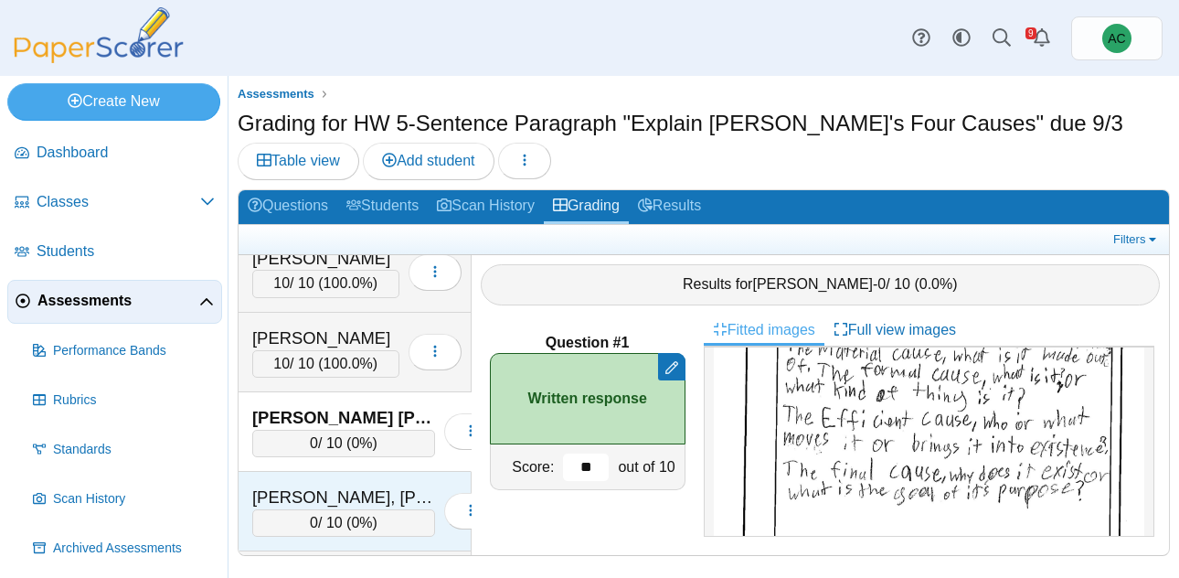
type input "**"
click at [307, 489] on div "Pettingill, Madyson" at bounding box center [343, 497] width 183 height 24
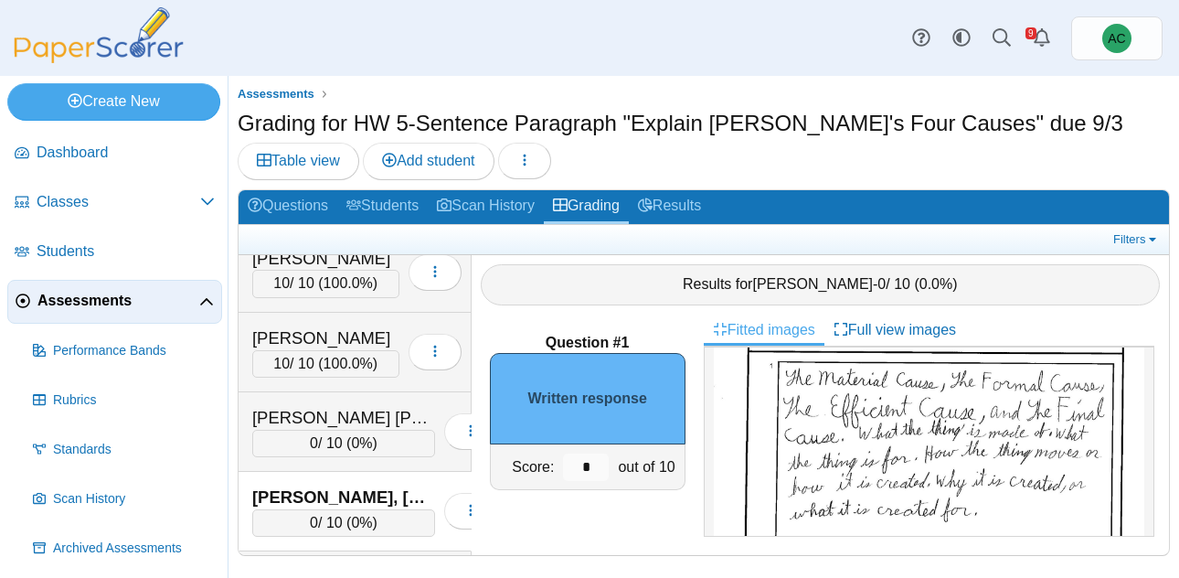
scroll to position [147, 0]
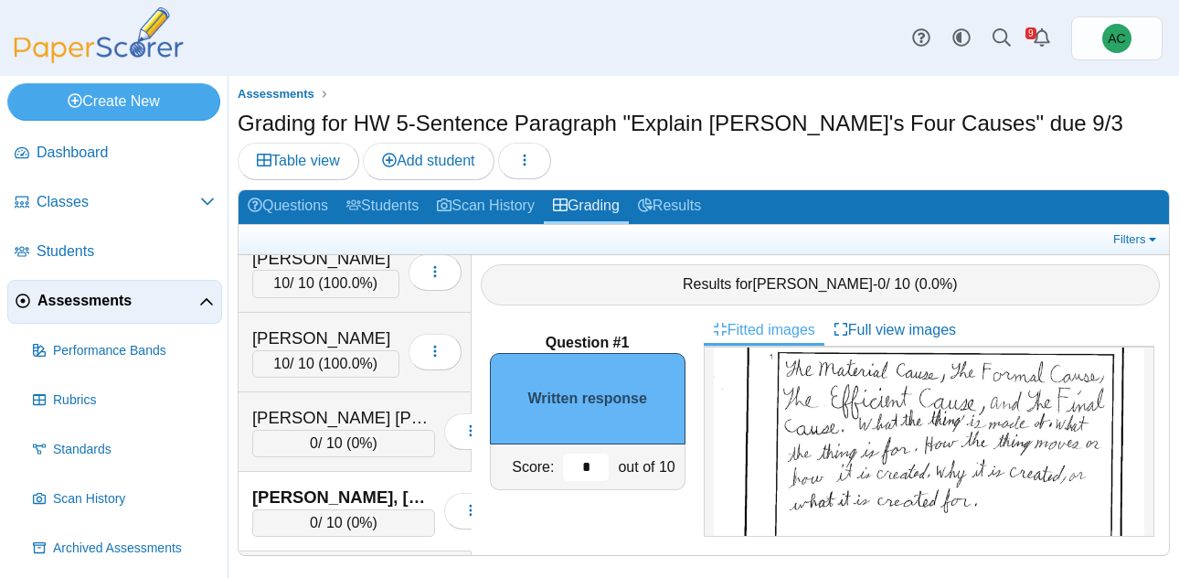
click at [589, 456] on input "*" at bounding box center [586, 466] width 46 height 27
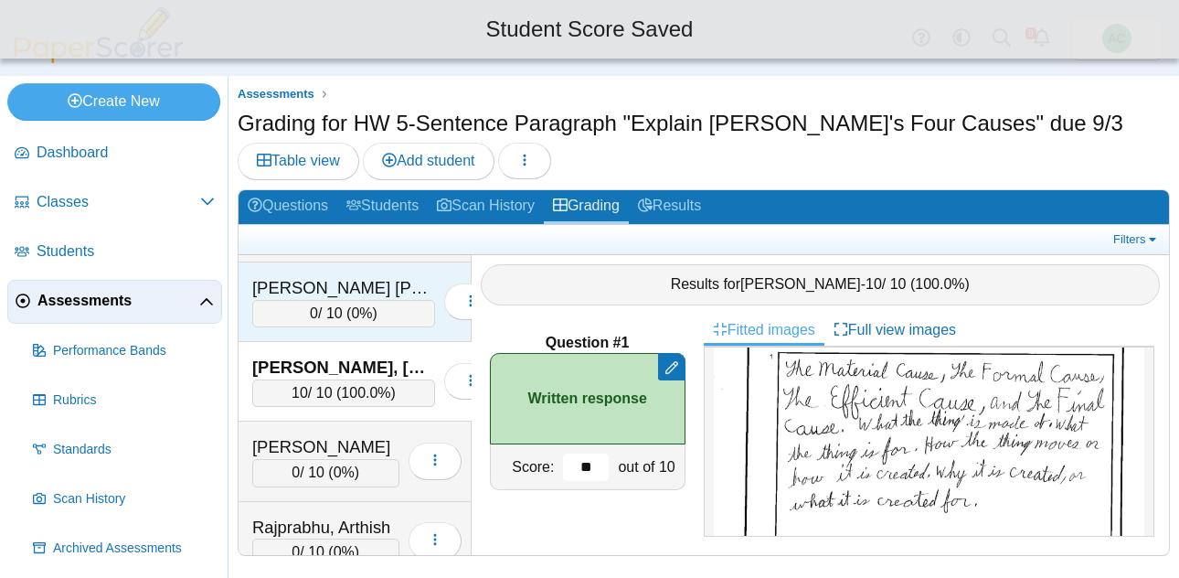
scroll to position [5525, 0]
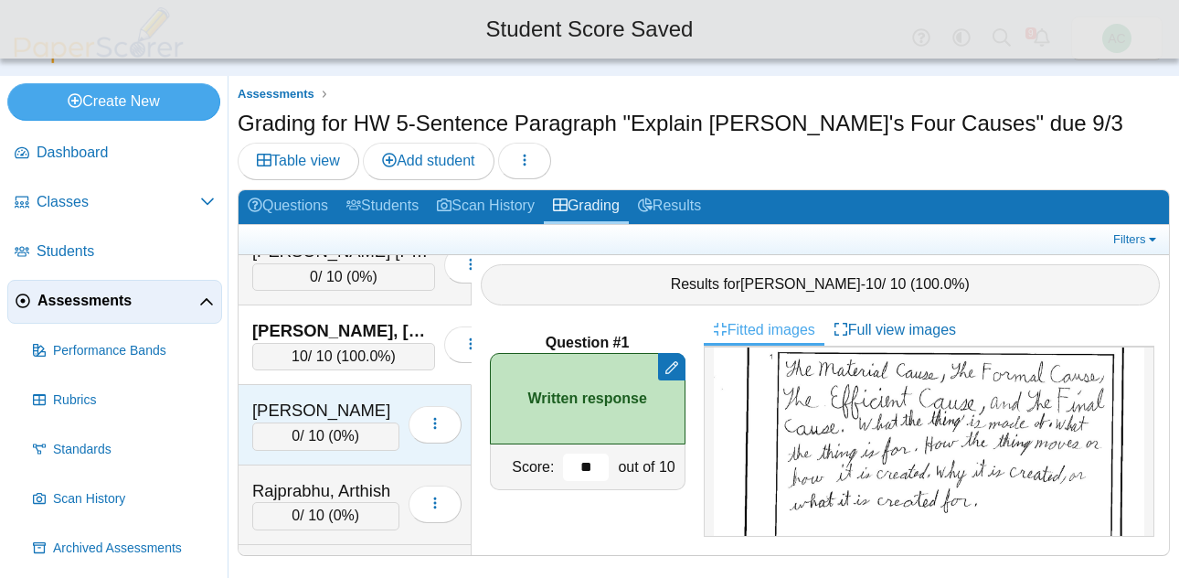
type input "**"
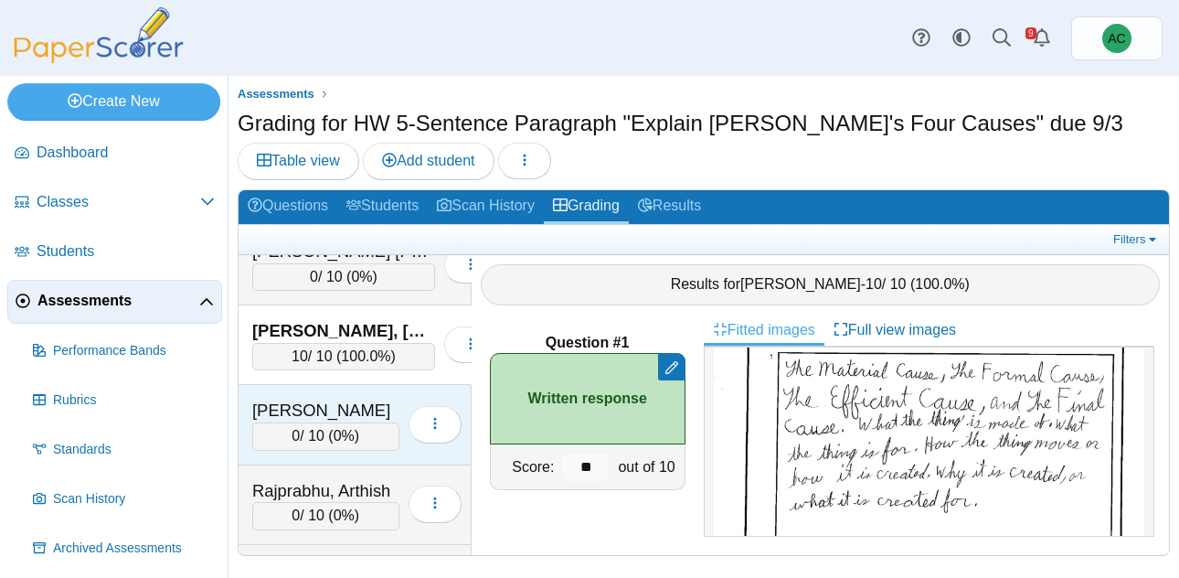
click at [283, 419] on div "Pieres, Cameron" at bounding box center [325, 410] width 147 height 24
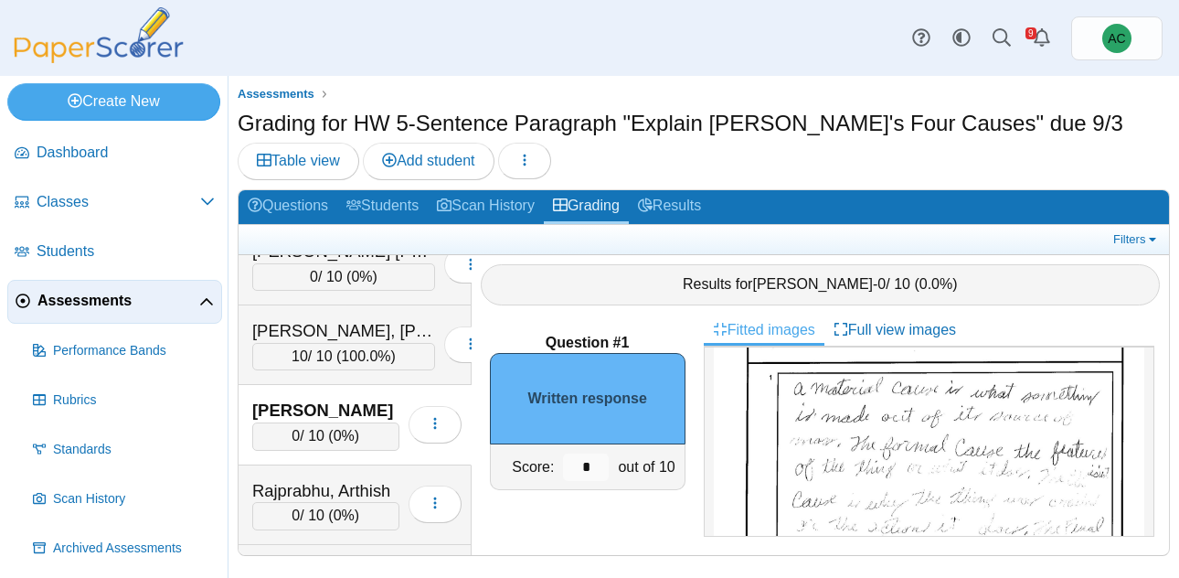
scroll to position [127, 0]
click at [918, 398] on img at bounding box center [929, 533] width 430 height 609
click at [331, 483] on div "Rajprabhu, Arthish" at bounding box center [325, 491] width 147 height 24
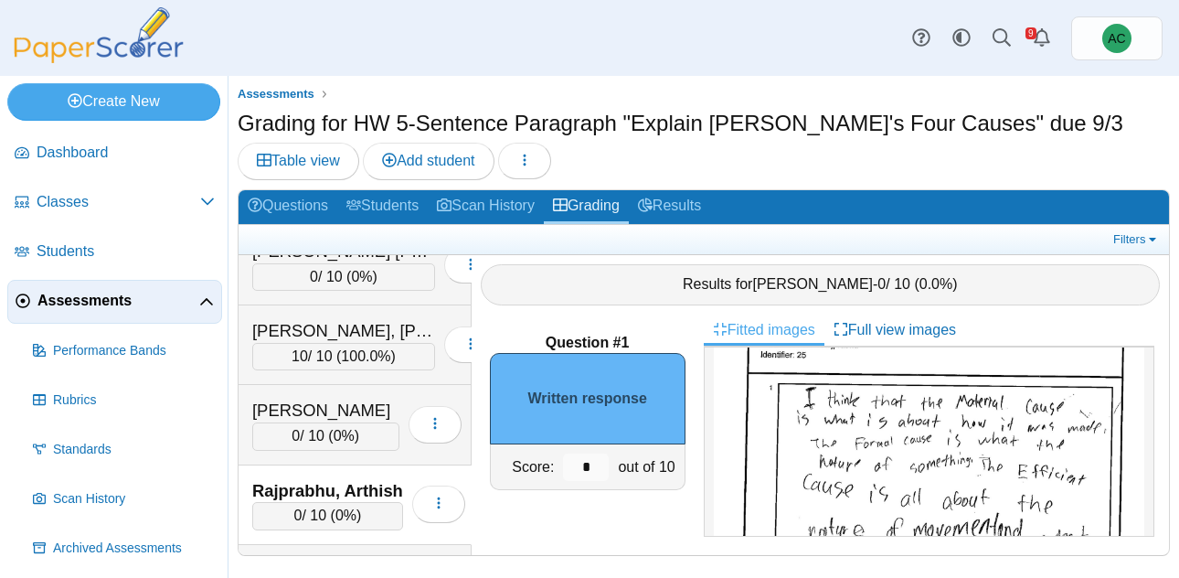
scroll to position [119, 0]
click at [598, 461] on input "*" at bounding box center [586, 466] width 46 height 27
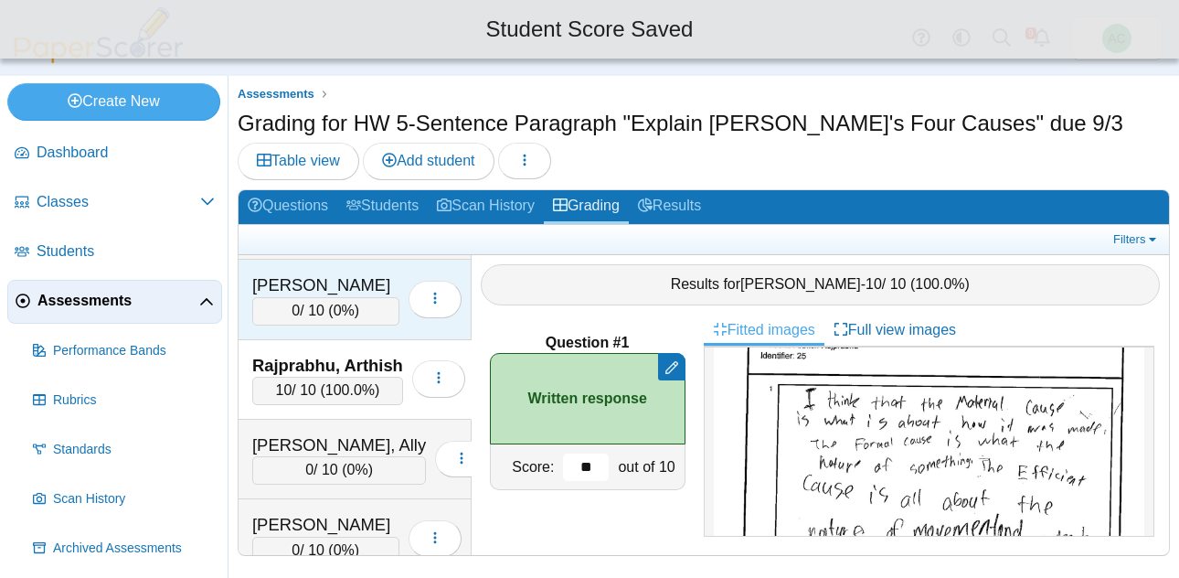
scroll to position [5651, 0]
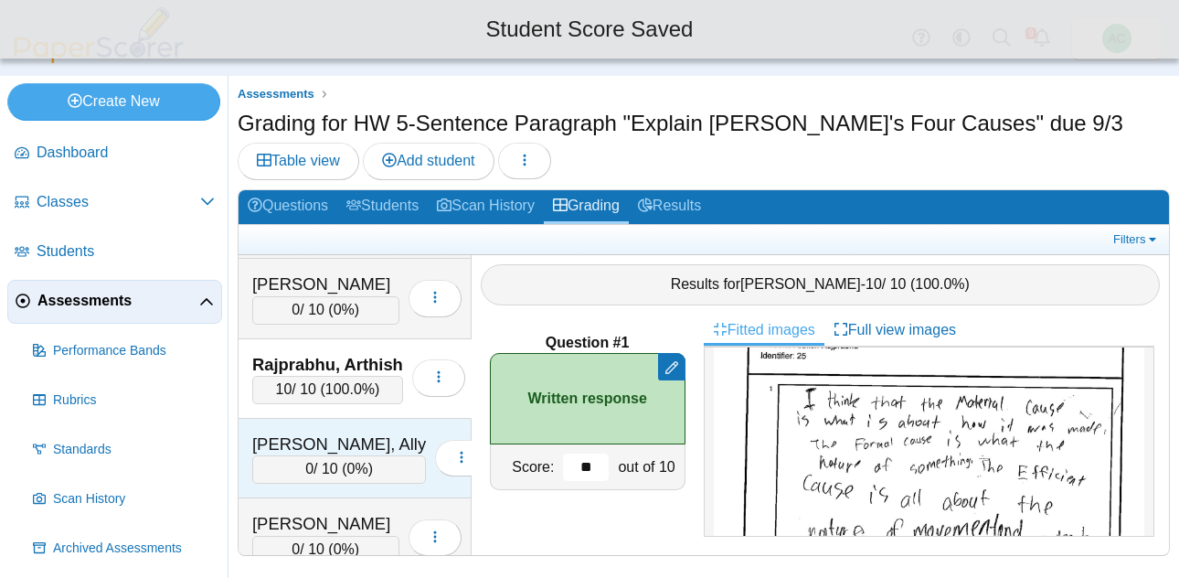
type input "**"
click at [333, 448] on div "Randall, Ally" at bounding box center [339, 444] width 174 height 24
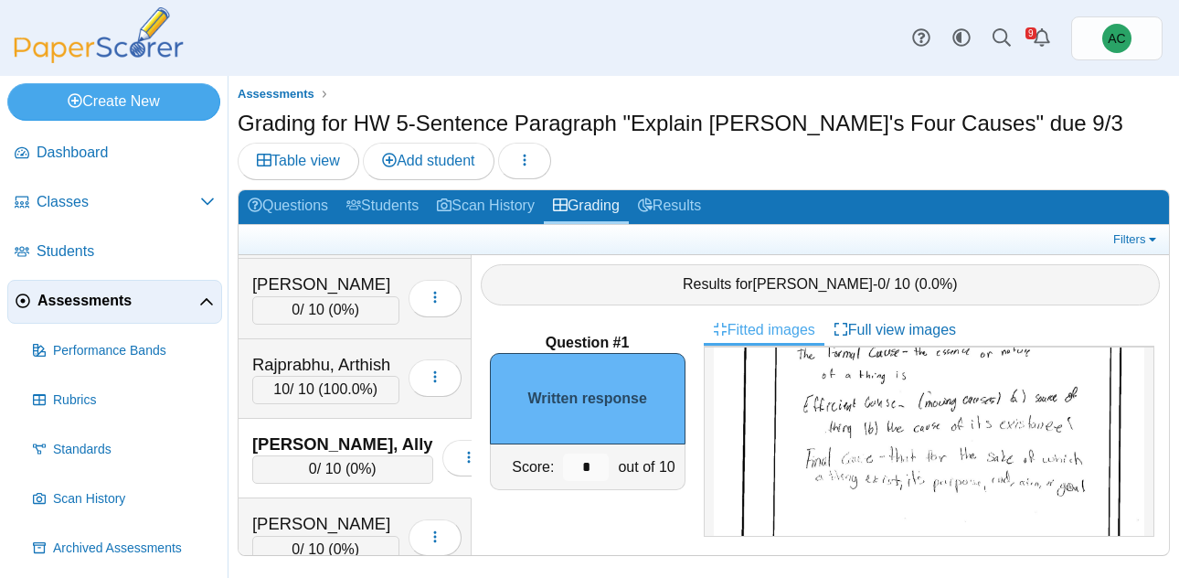
scroll to position [215, 0]
click at [594, 468] on input "*" at bounding box center [586, 466] width 46 height 27
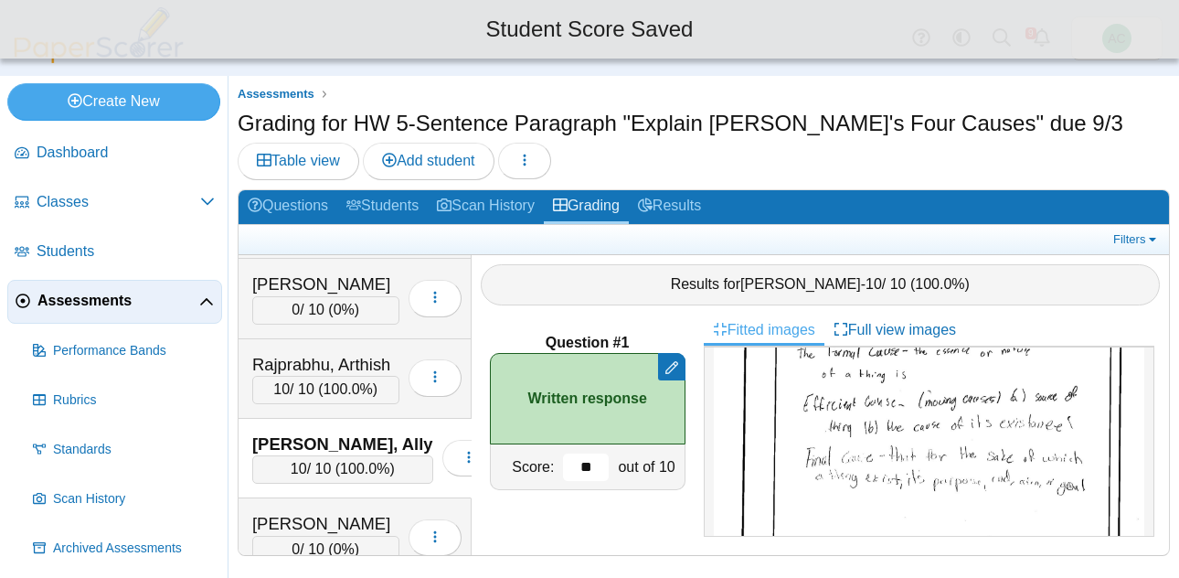
scroll to position [5782, 0]
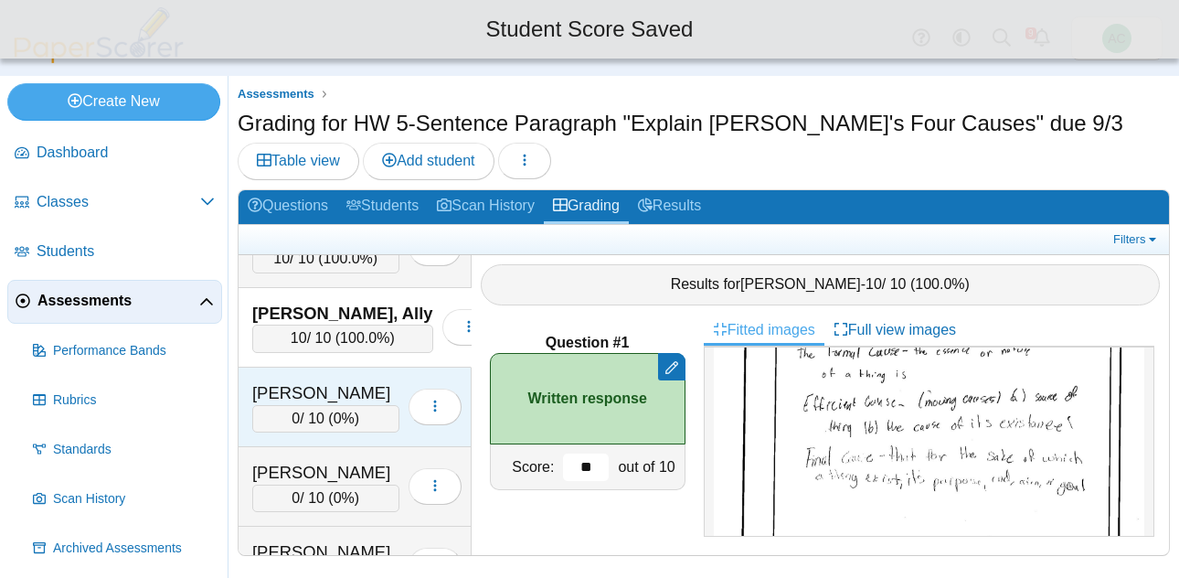
type input "**"
click at [316, 405] on div "0 / 10 ( 0% )" at bounding box center [325, 418] width 147 height 27
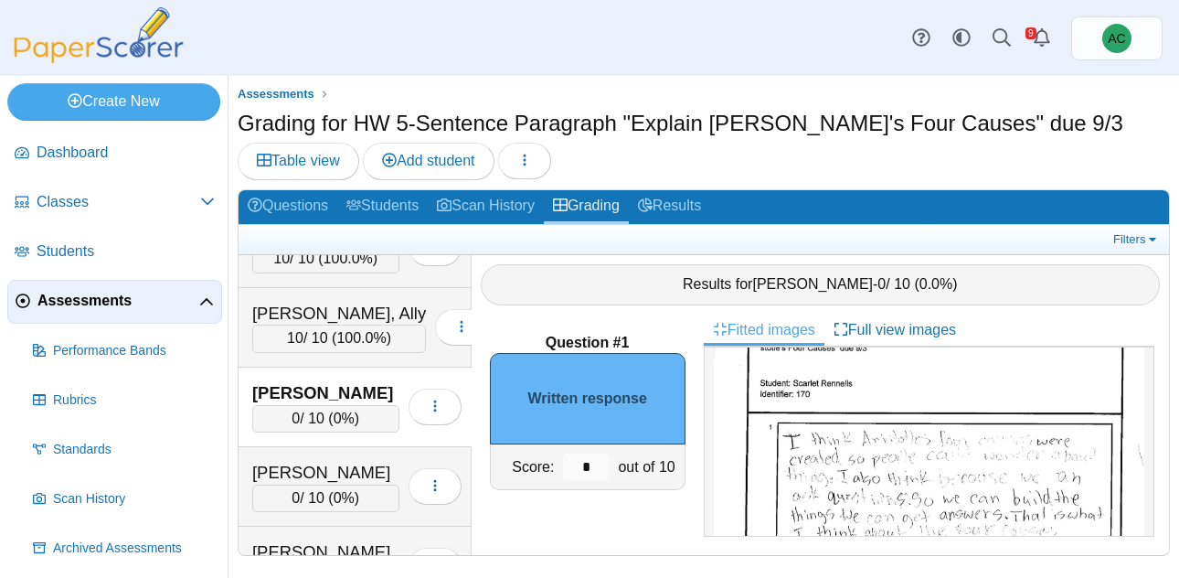
scroll to position [78, 0]
click at [819, 360] on img at bounding box center [929, 583] width 430 height 609
click at [324, 477] on div "Rodriguez, Clarissa" at bounding box center [325, 473] width 147 height 24
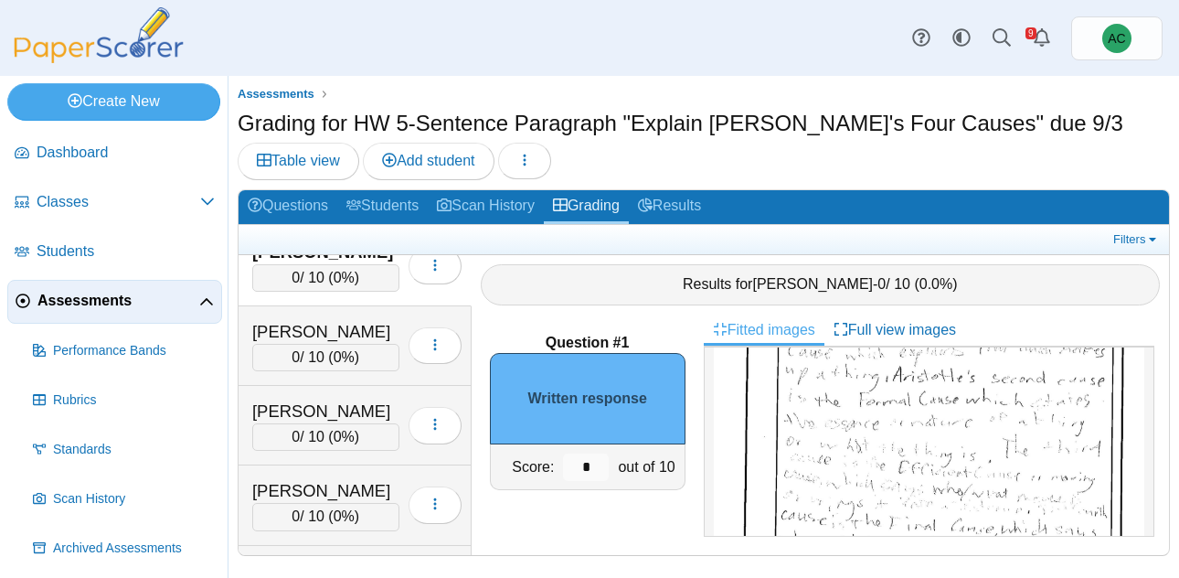
scroll to position [182, 0]
click at [843, 504] on img at bounding box center [929, 479] width 430 height 609
click at [588, 461] on input "*" at bounding box center [586, 466] width 46 height 27
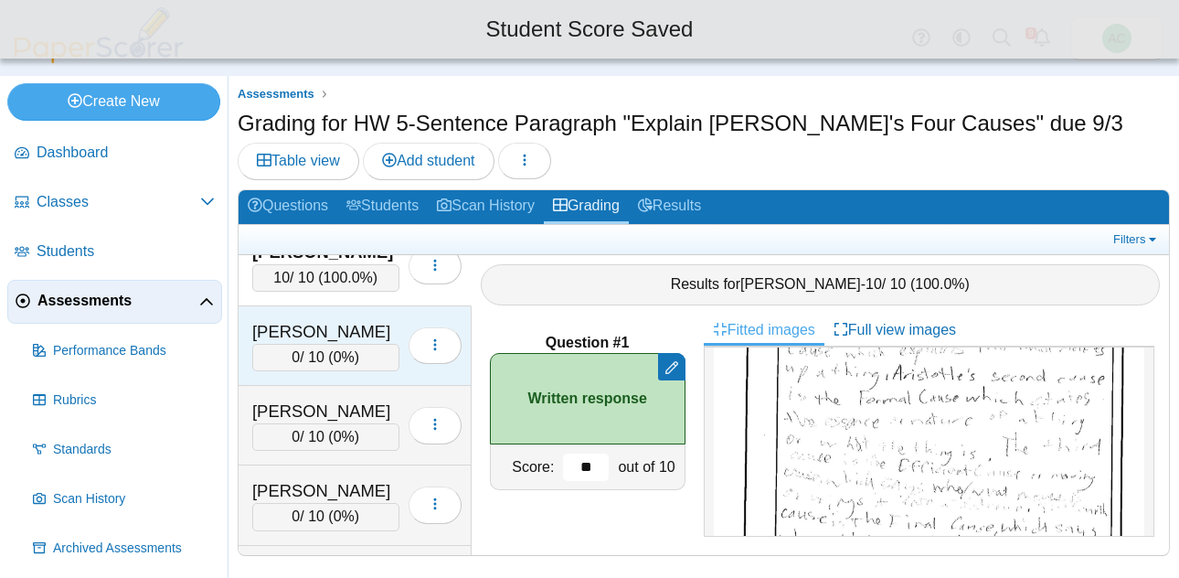
type input "**"
click at [323, 330] on div "Santisi, Liliana" at bounding box center [325, 332] width 147 height 24
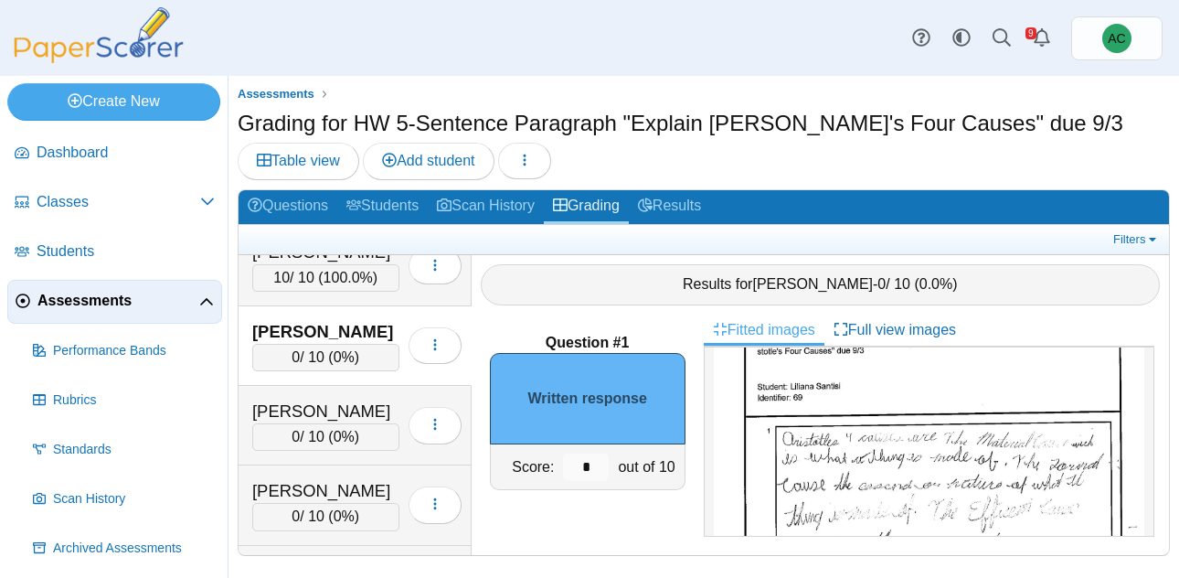
scroll to position [80, 0]
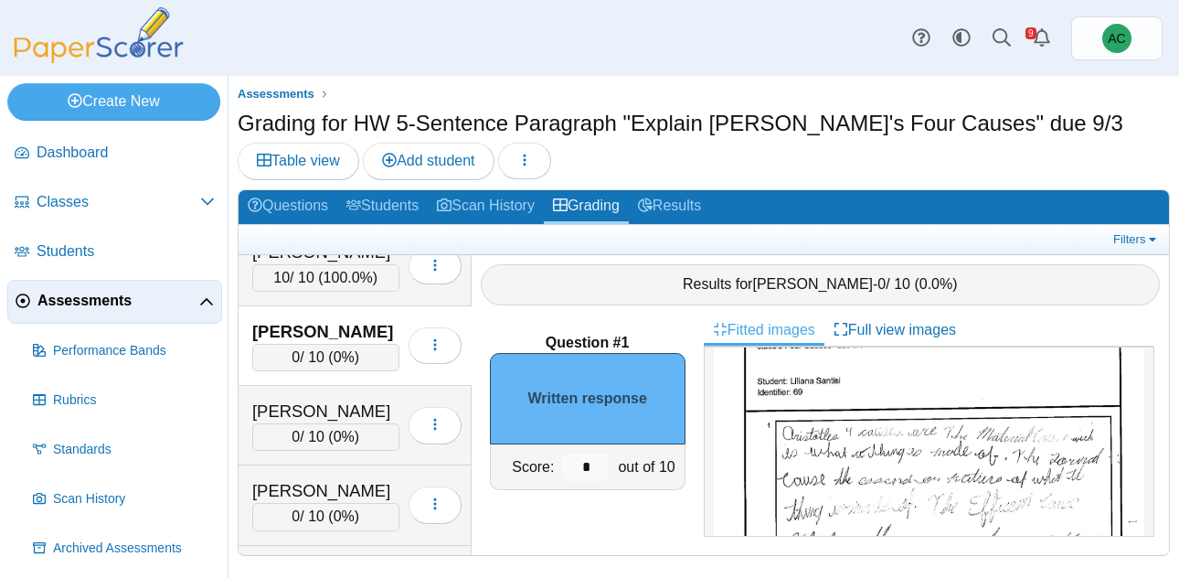
click at [889, 479] on img at bounding box center [929, 581] width 430 height 609
click at [595, 462] on input "*" at bounding box center [586, 466] width 46 height 27
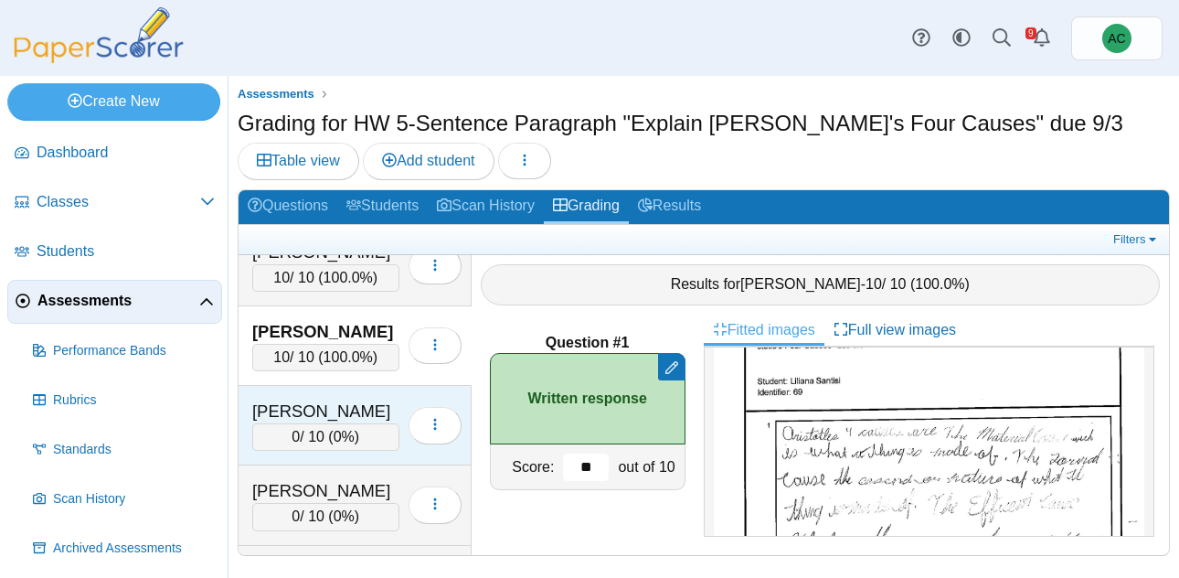
type input "**"
click at [312, 405] on div "Schlofman, Rebecca" at bounding box center [325, 411] width 147 height 24
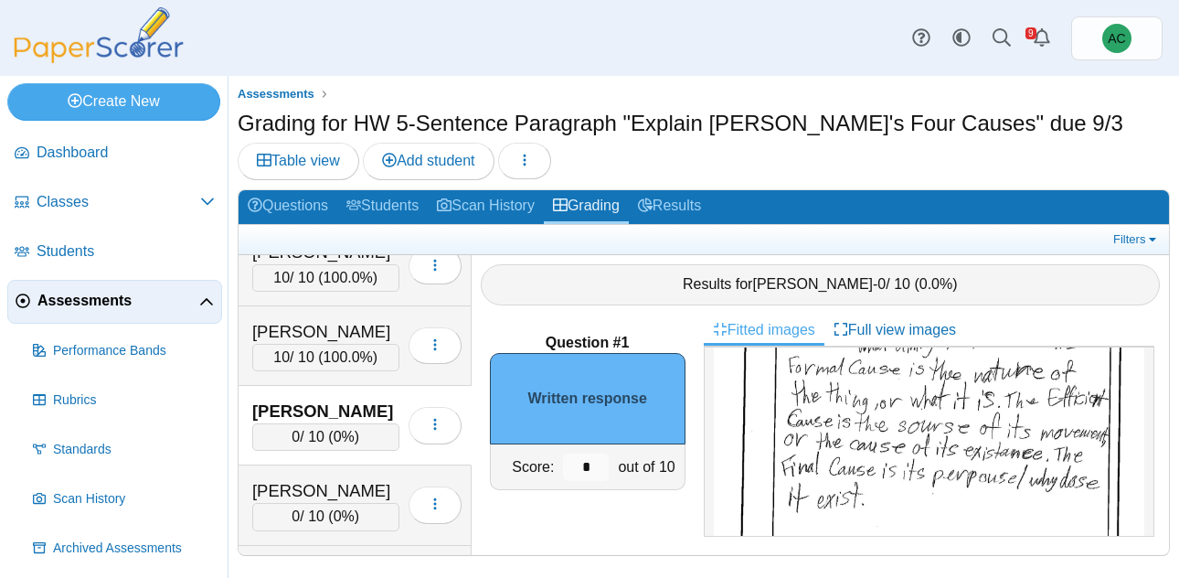
scroll to position [259, 0]
click at [597, 466] on input "*" at bounding box center [586, 466] width 46 height 27
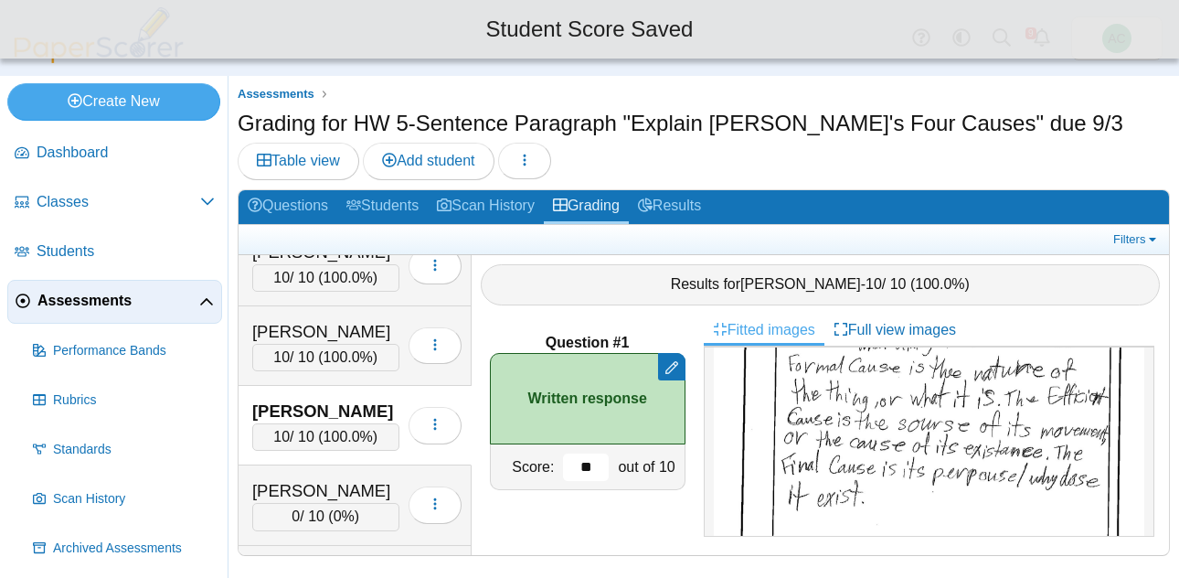
type input "**"
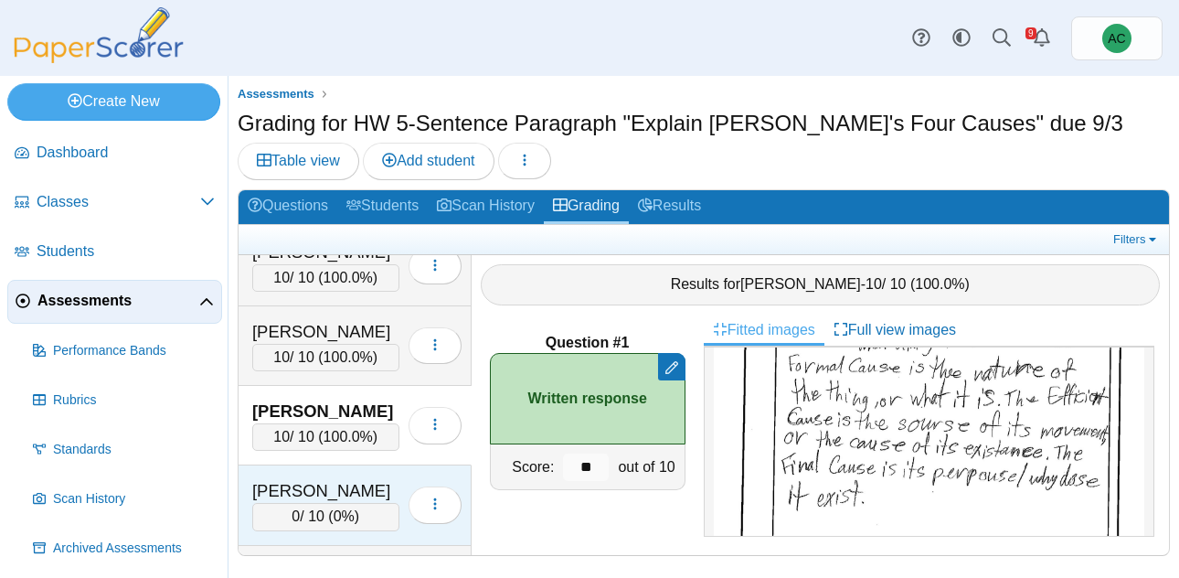
click at [330, 496] on div "Sebestyen, Olivia" at bounding box center [325, 491] width 147 height 24
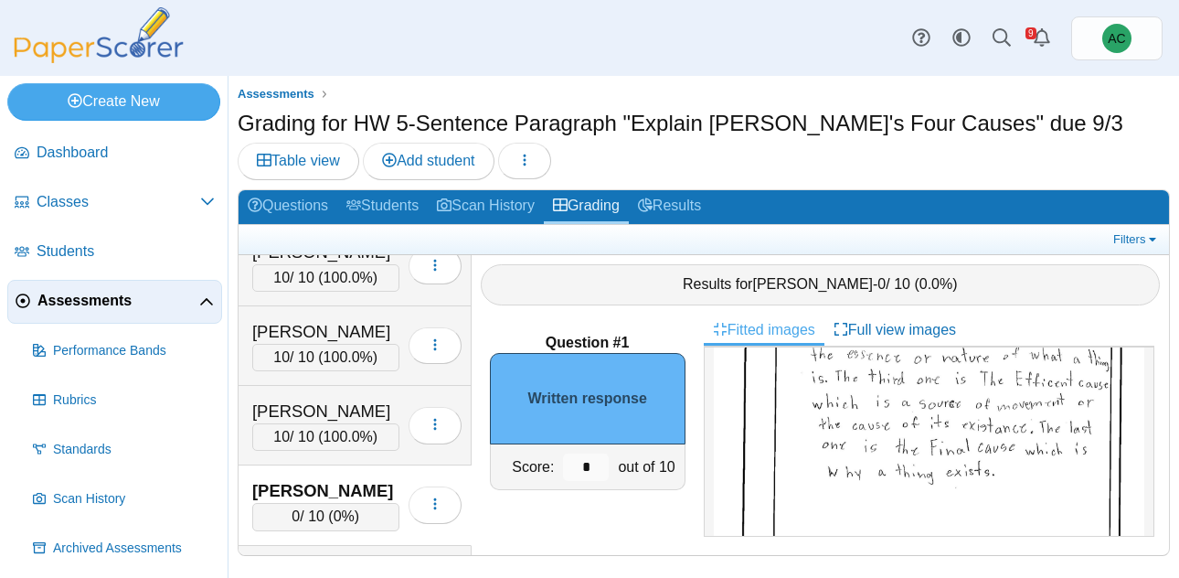
scroll to position [265, 0]
click at [585, 461] on input "*" at bounding box center [586, 466] width 46 height 27
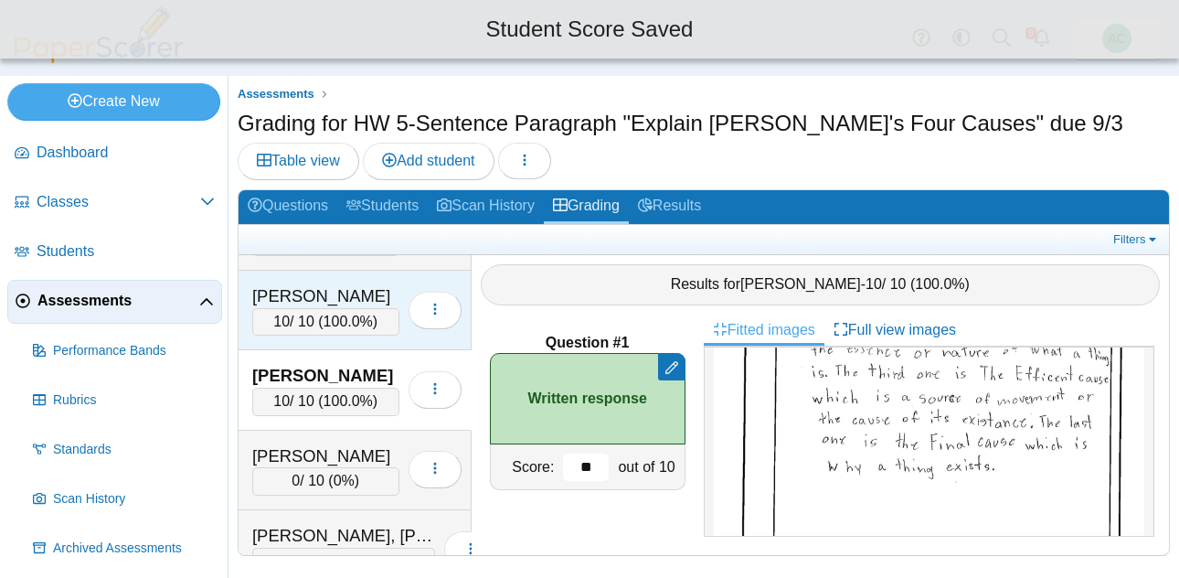
scroll to position [6137, 0]
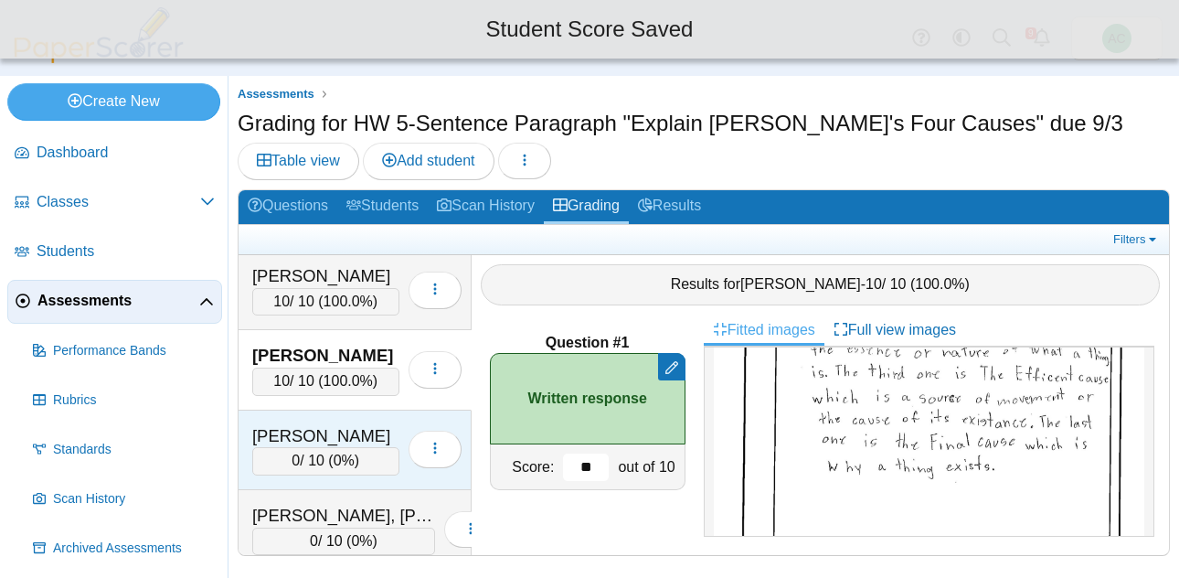
type input "**"
click at [322, 430] on div "Shamon, Micah" at bounding box center [325, 436] width 147 height 24
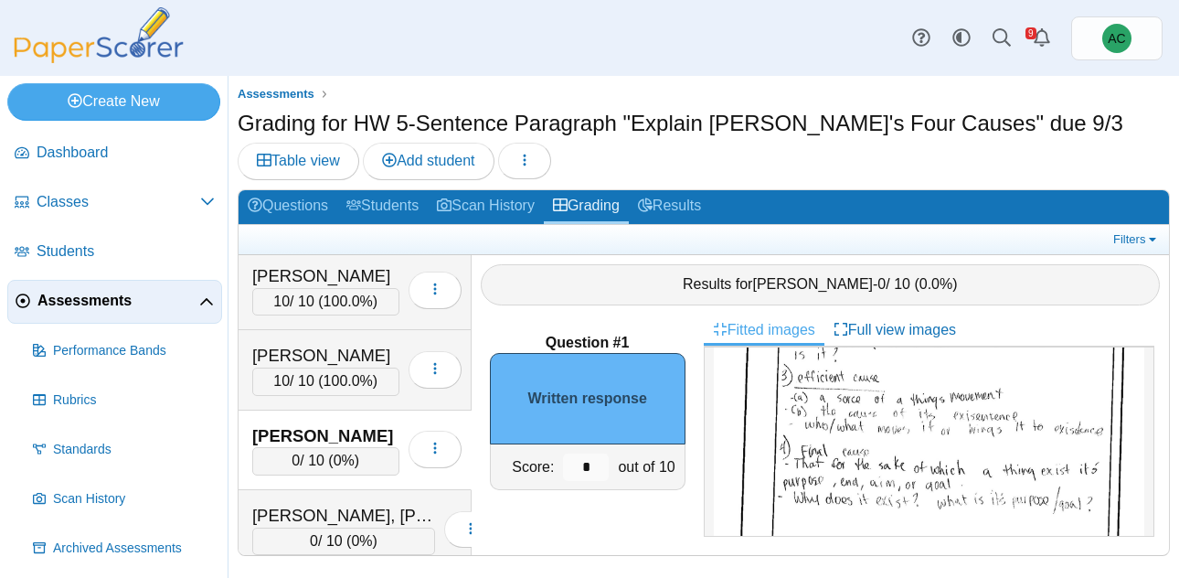
scroll to position [261, 0]
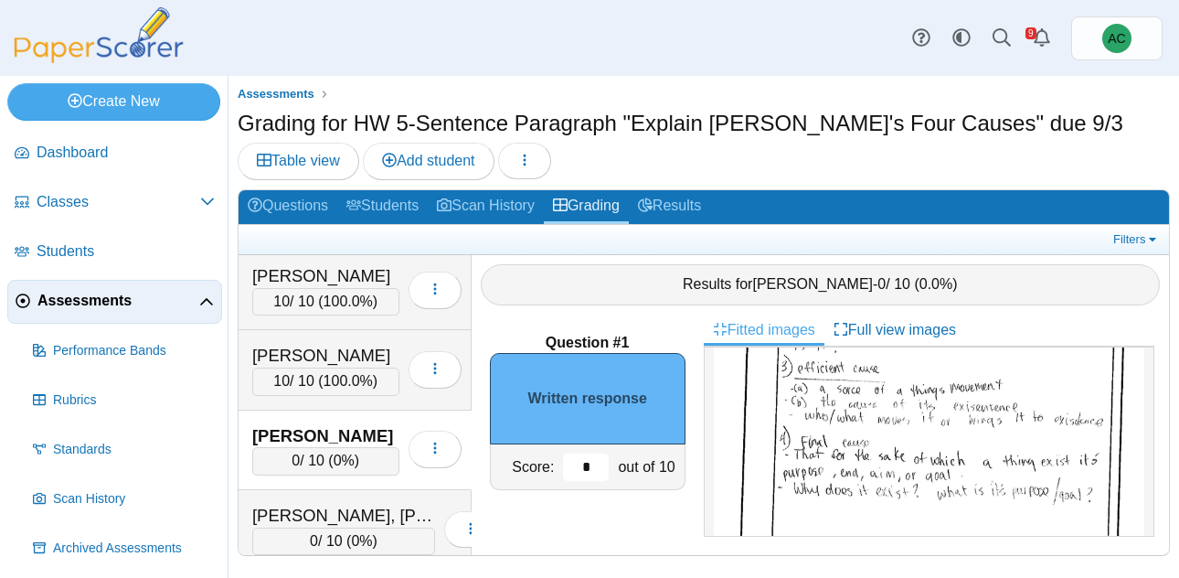
click at [597, 474] on input "*" at bounding box center [586, 466] width 46 height 27
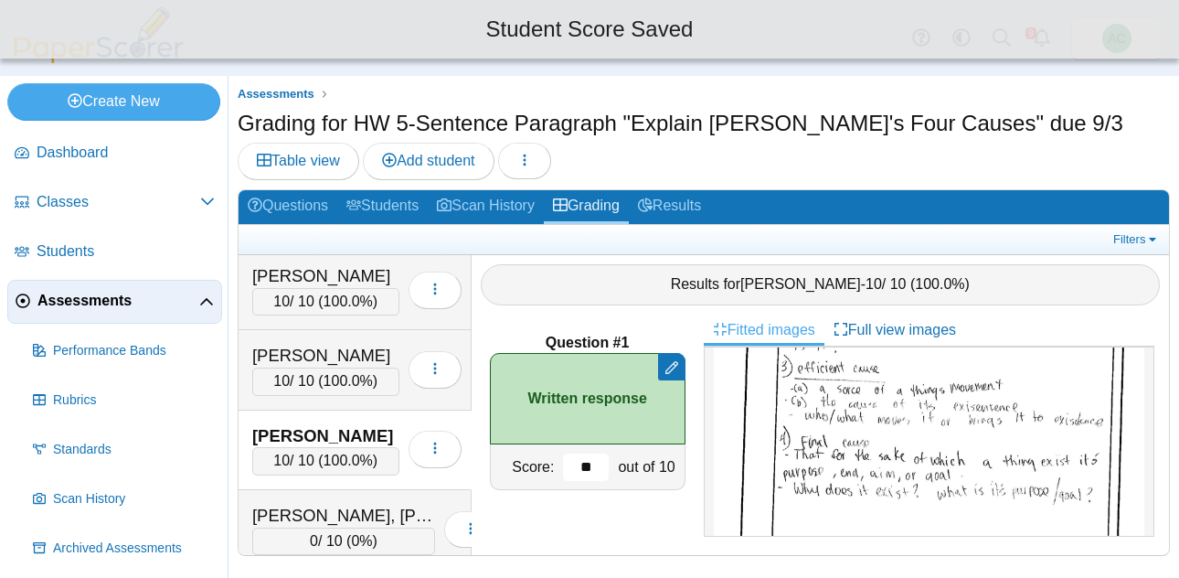
scroll to position [6231, 0]
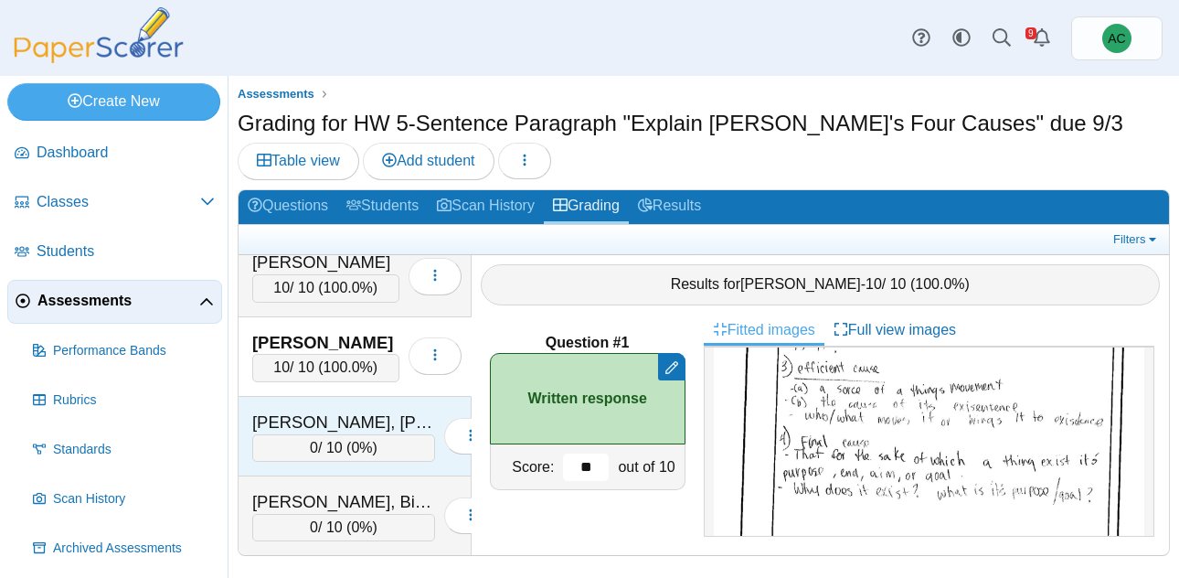
type input "**"
click at [293, 423] on div "Shintaku, Knox" at bounding box center [343, 422] width 183 height 24
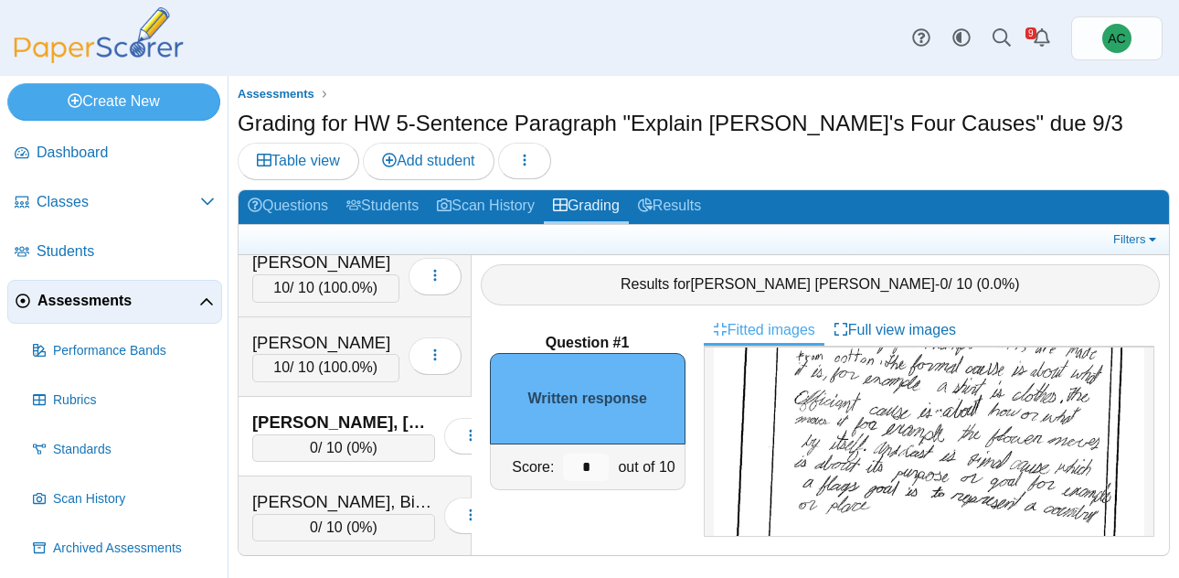
scroll to position [244, 0]
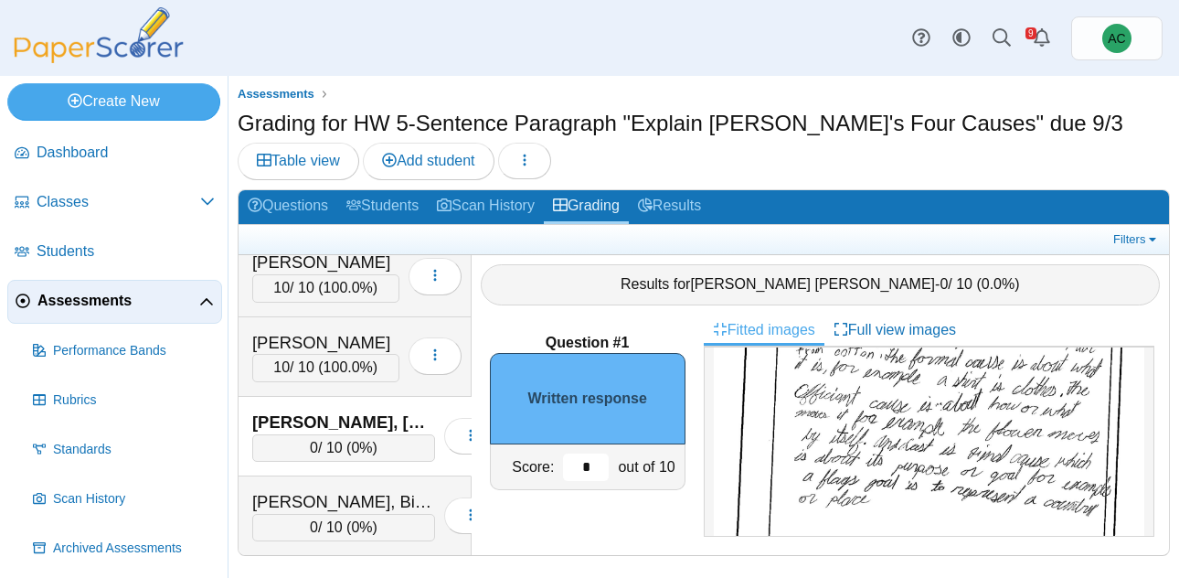
click at [590, 459] on input "*" at bounding box center [586, 466] width 46 height 27
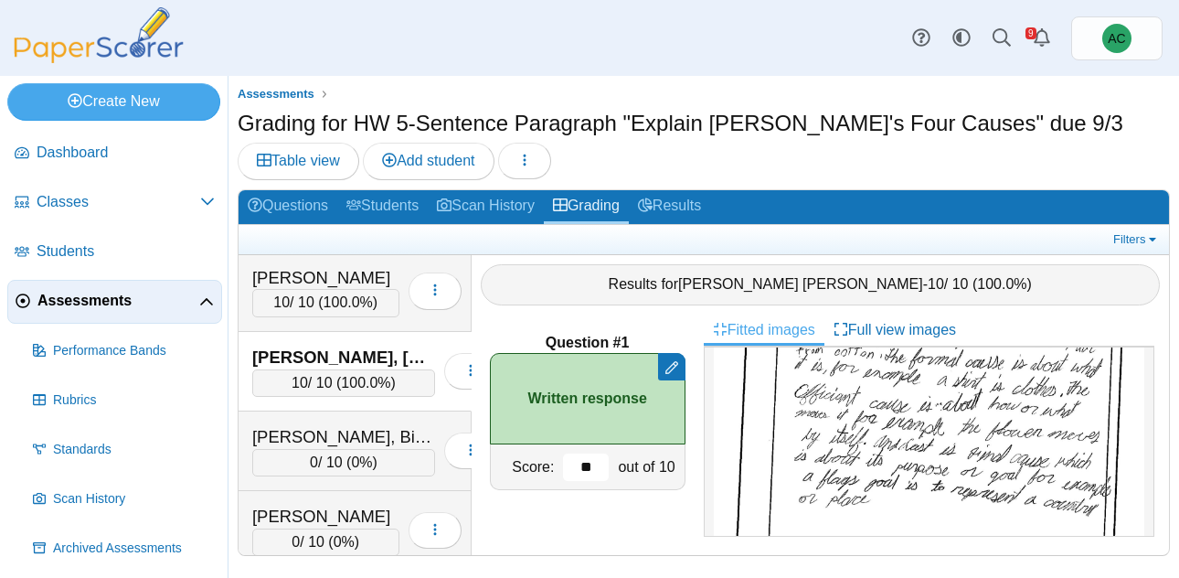
scroll to position [6324, 0]
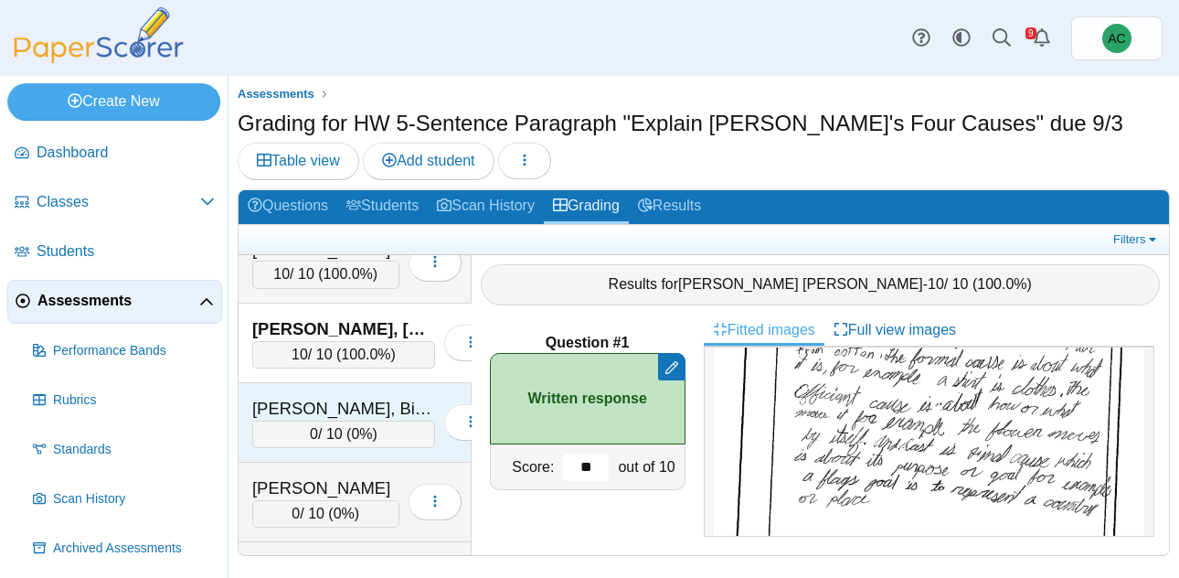
type input "**"
click at [320, 420] on div "0 / 10 ( 0% )" at bounding box center [343, 433] width 183 height 27
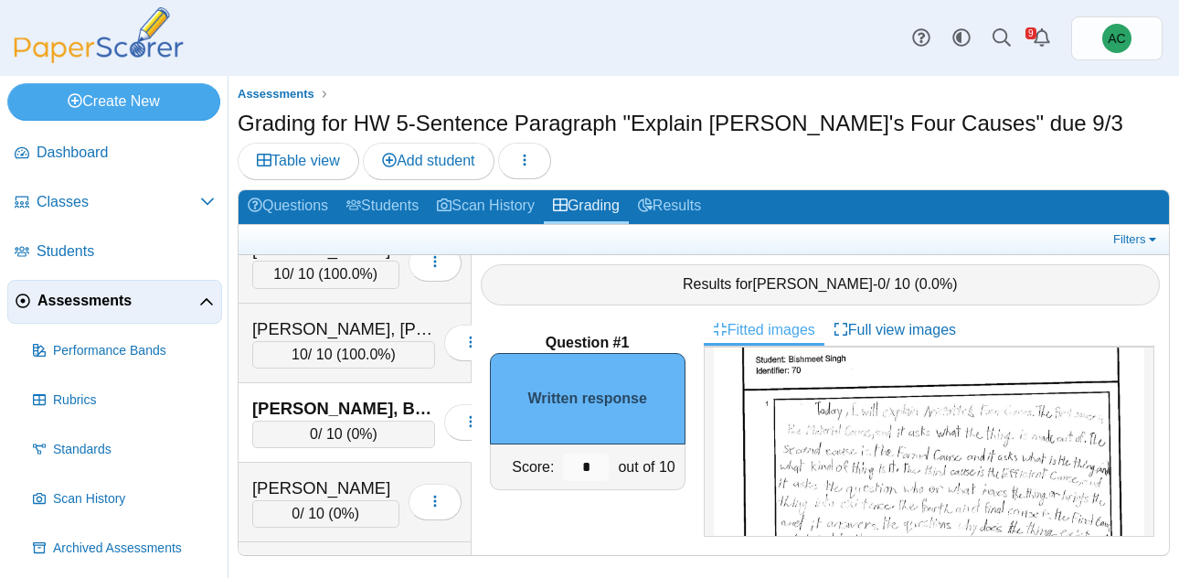
scroll to position [104, 0]
click at [778, 418] on img at bounding box center [929, 556] width 430 height 609
click at [596, 469] on input "*" at bounding box center [586, 466] width 46 height 27
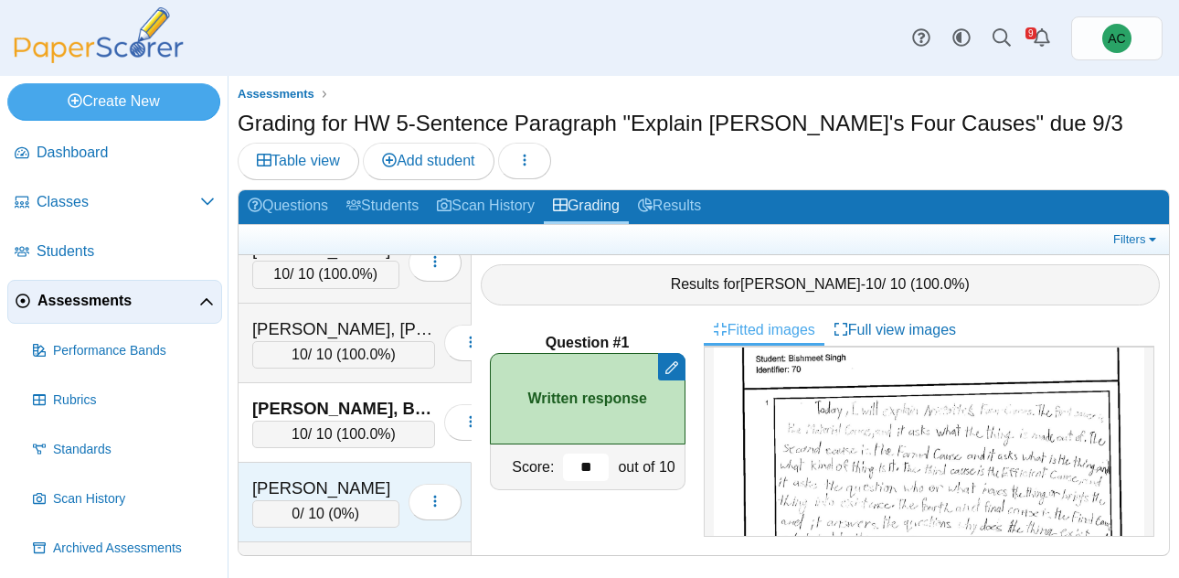
type input "**"
click at [297, 463] on div "Siqueiros, Emily 0 / 10 ( 0% ) Loading…" at bounding box center [355, 502] width 233 height 80
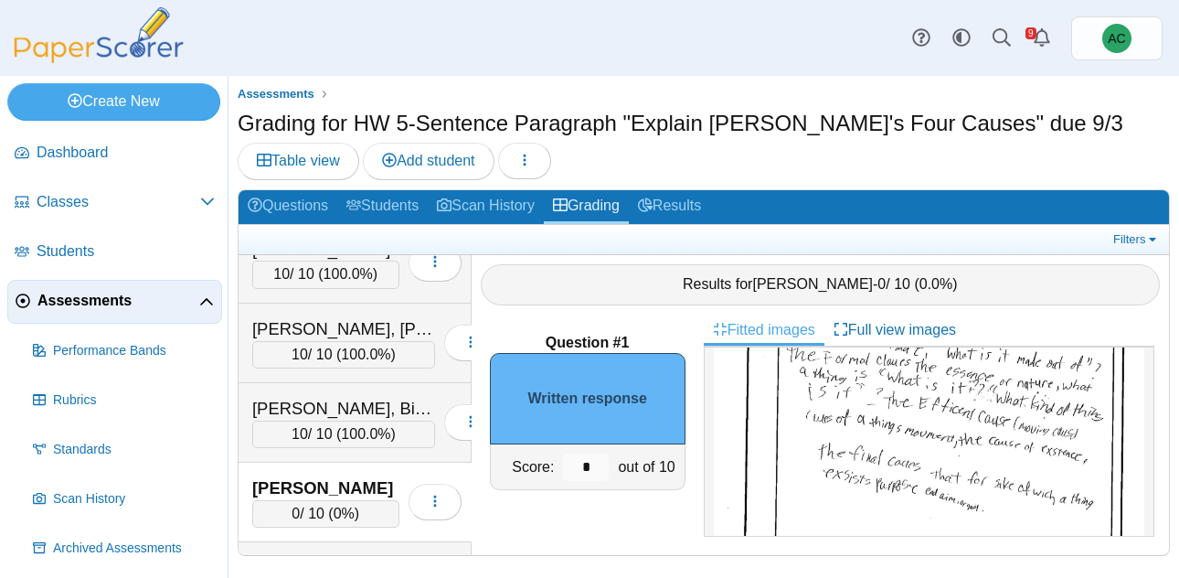
scroll to position [205, 0]
click at [589, 464] on input "*" at bounding box center [586, 466] width 46 height 27
type input "**"
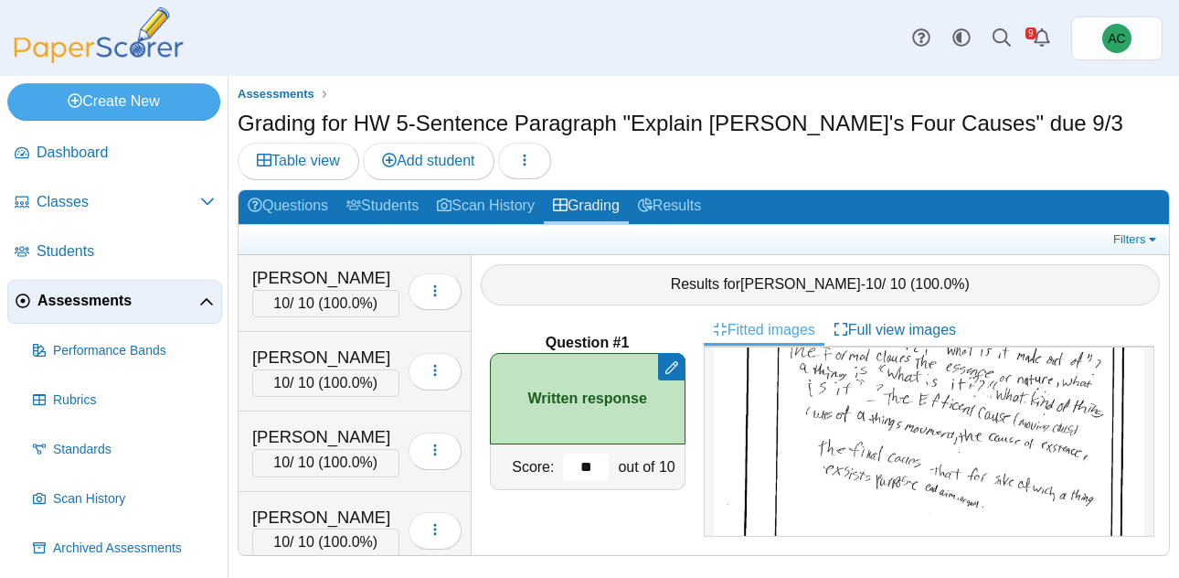
scroll to position [5924, 0]
